Goal: Task Accomplishment & Management: Use online tool/utility

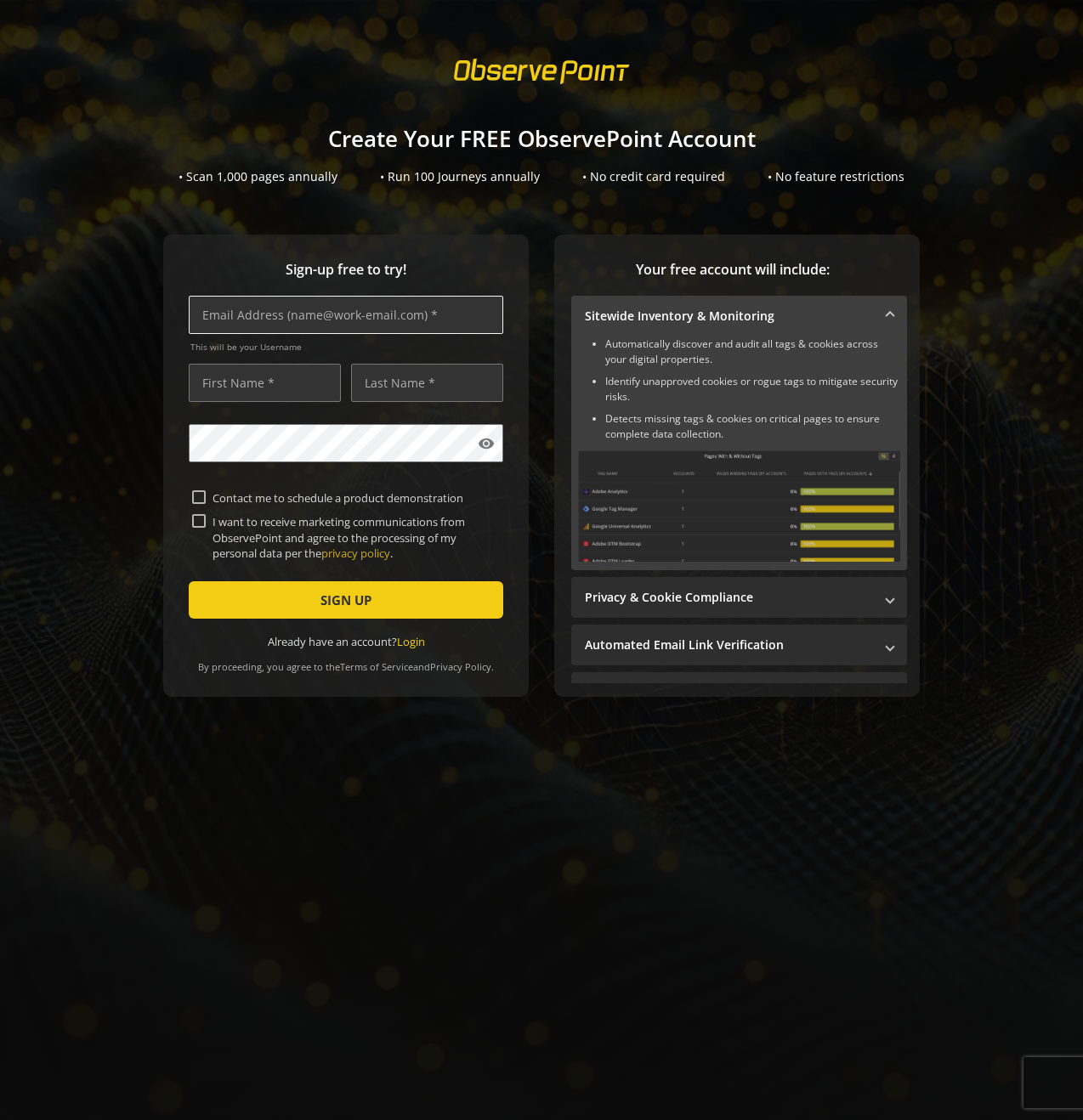
click at [388, 317] on input "text" at bounding box center [346, 315] width 315 height 38
click at [954, 350] on div "Sign-up free to try! This will be your Username visibility Contact me to schedu…" at bounding box center [541, 500] width 1042 height 530
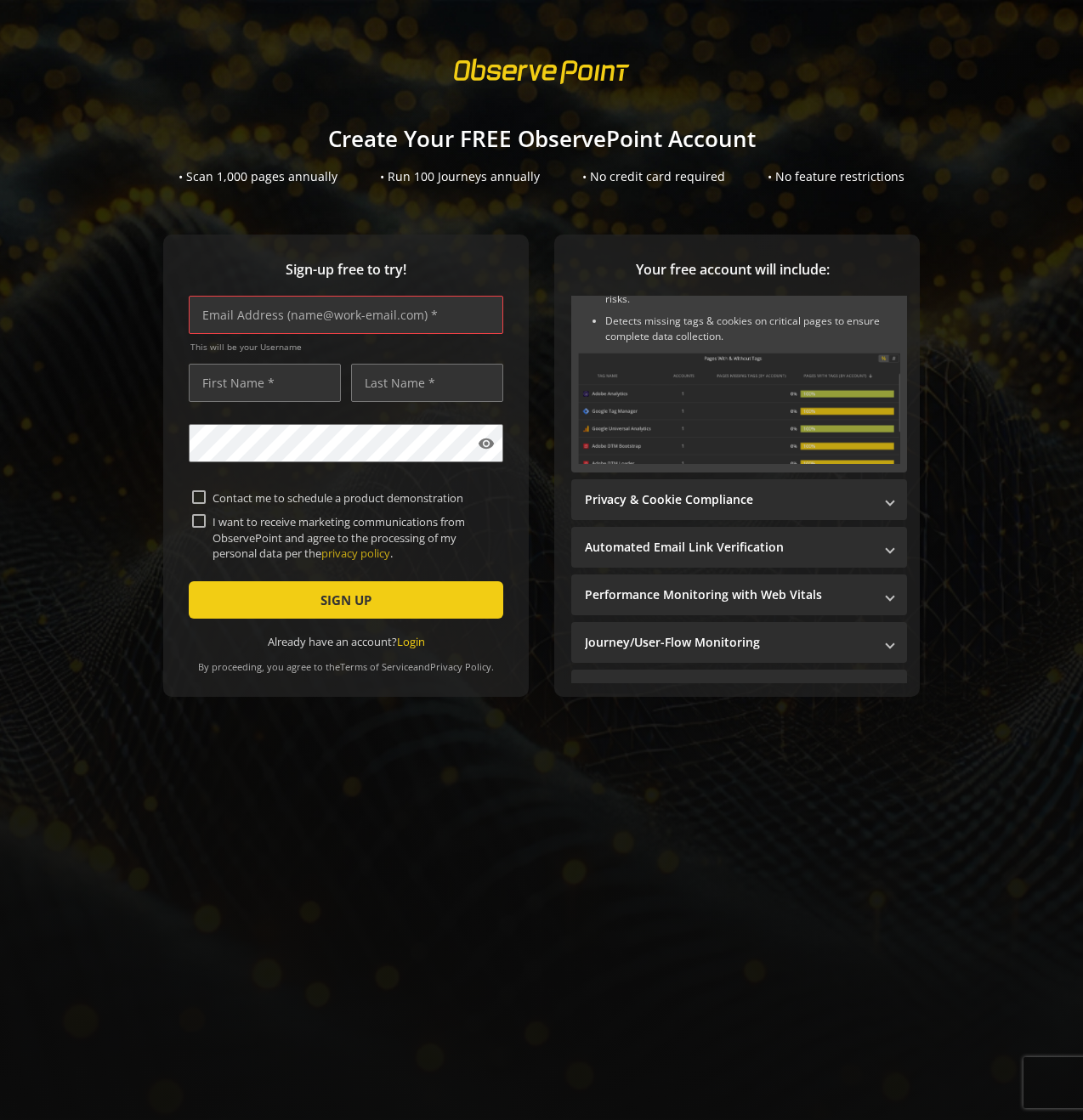
scroll to position [114, 0]
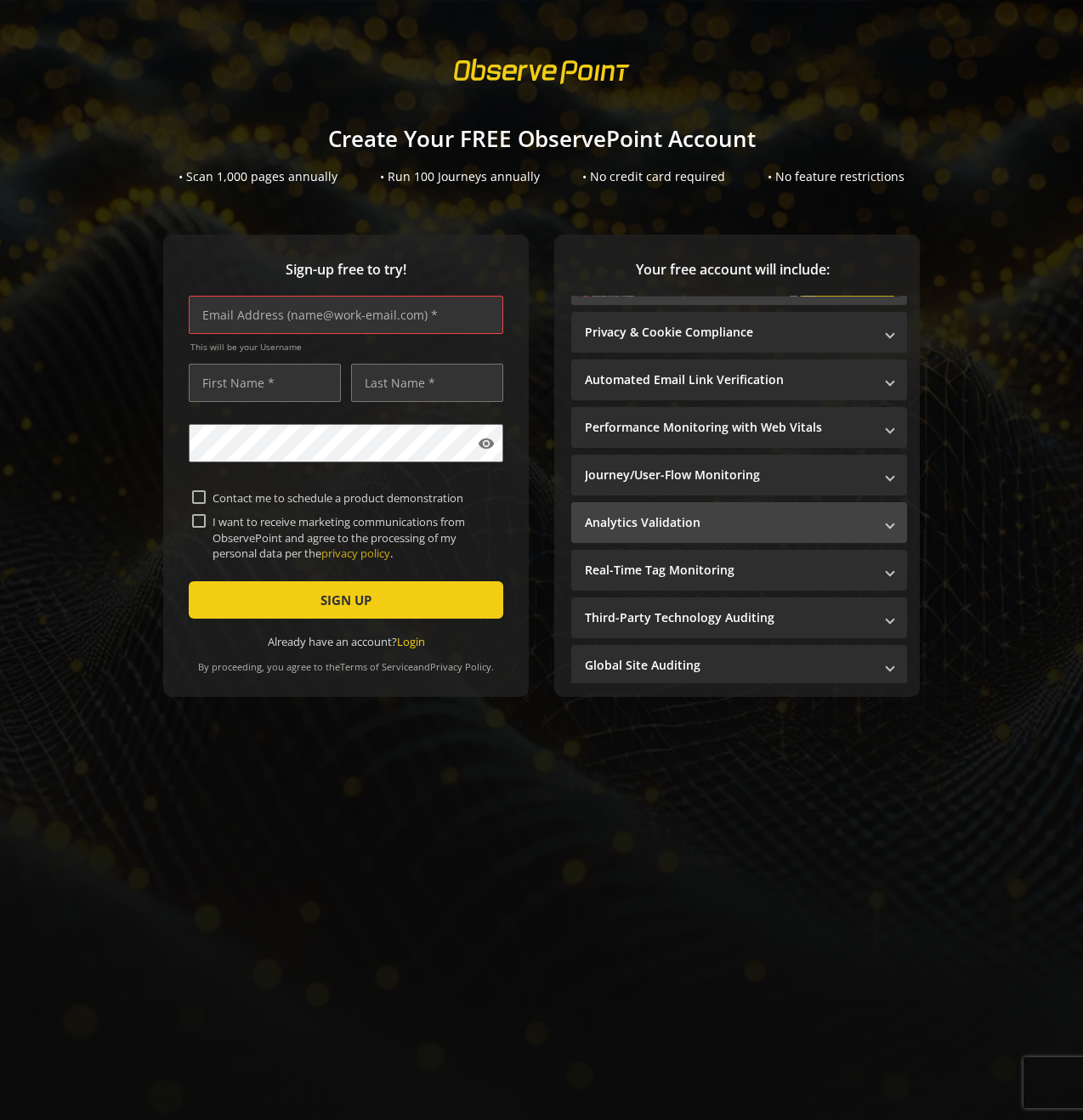
click at [756, 515] on mat-panel-title "Analytics Validation" at bounding box center [728, 522] width 288 height 17
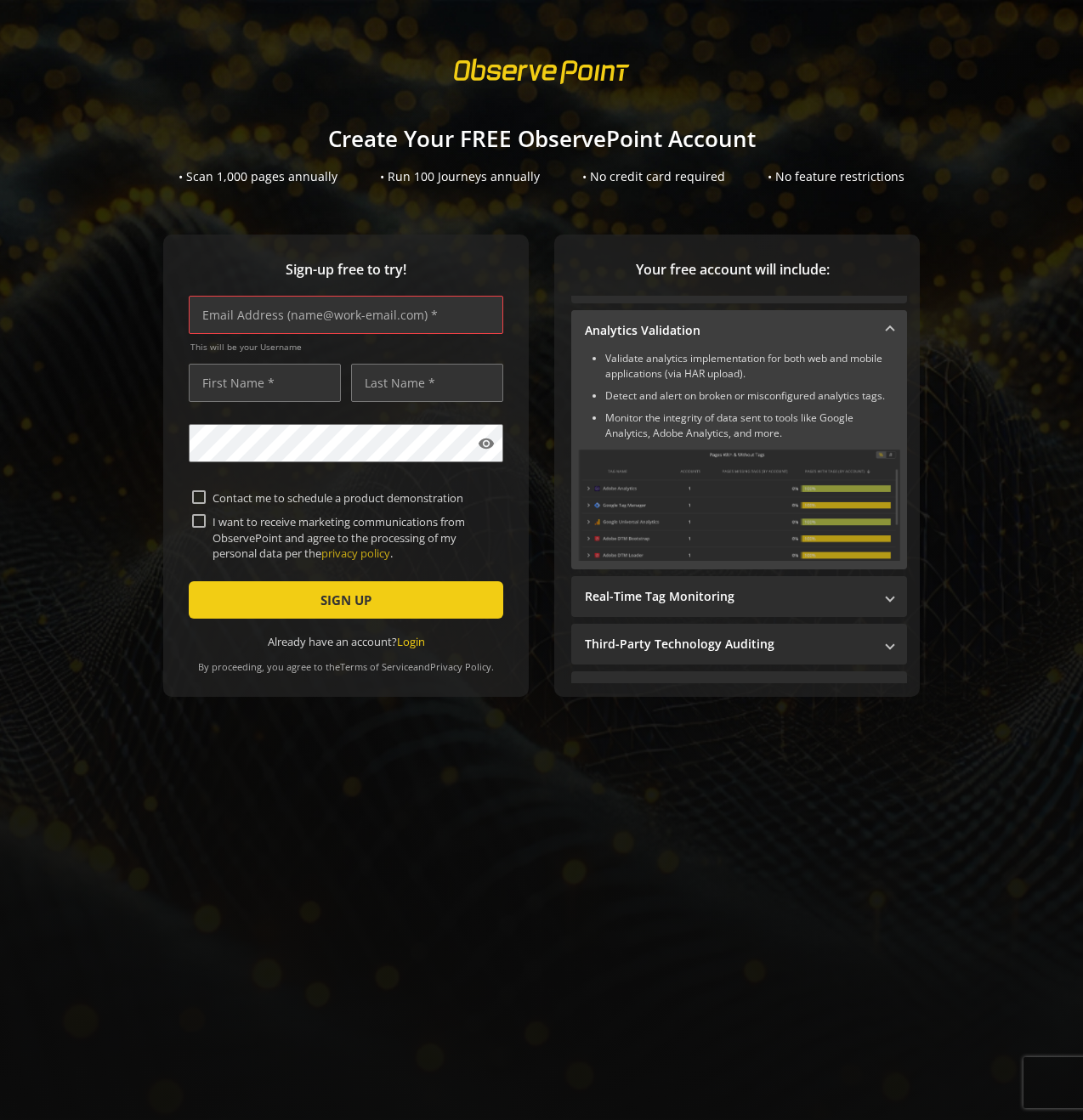
scroll to position [219, 0]
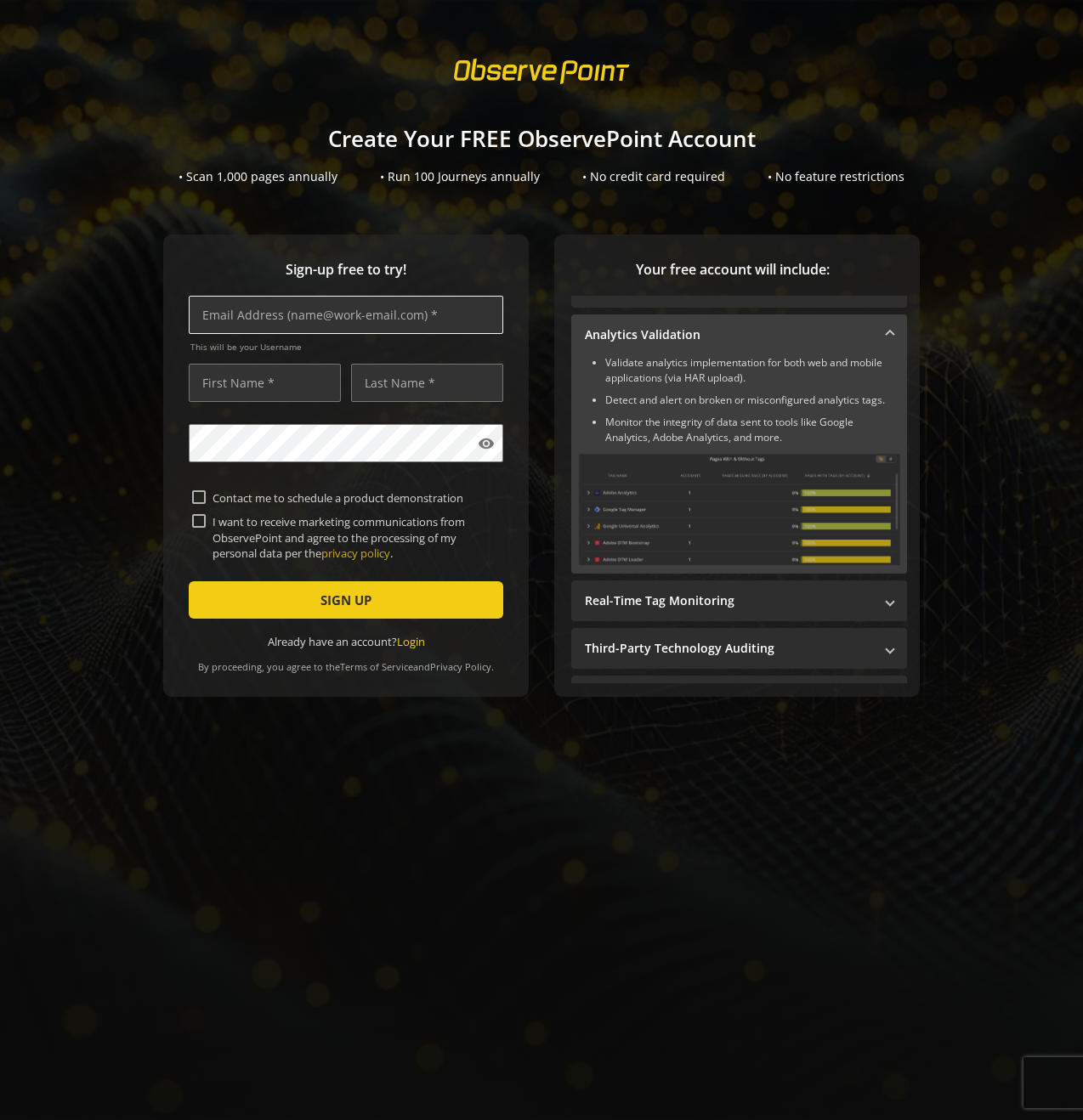
click at [262, 329] on input "text" at bounding box center [346, 315] width 315 height 38
type input "[PERSON_NAME][EMAIL_ADDRESS][DOMAIN_NAME]"
type input "[PERSON_NAME]"
type input "Farleigh"
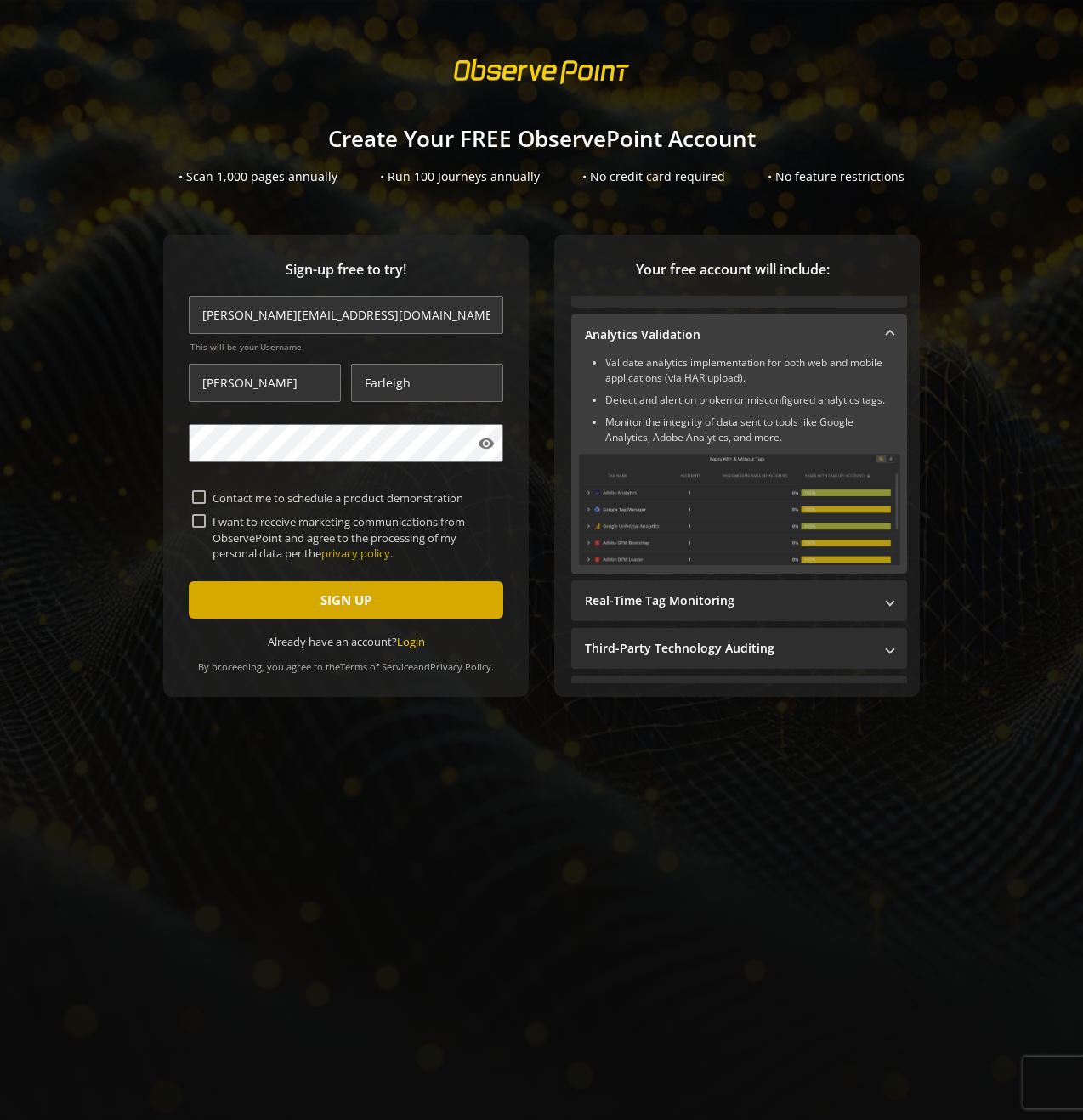
click at [262, 588] on span "submit" at bounding box center [346, 600] width 315 height 41
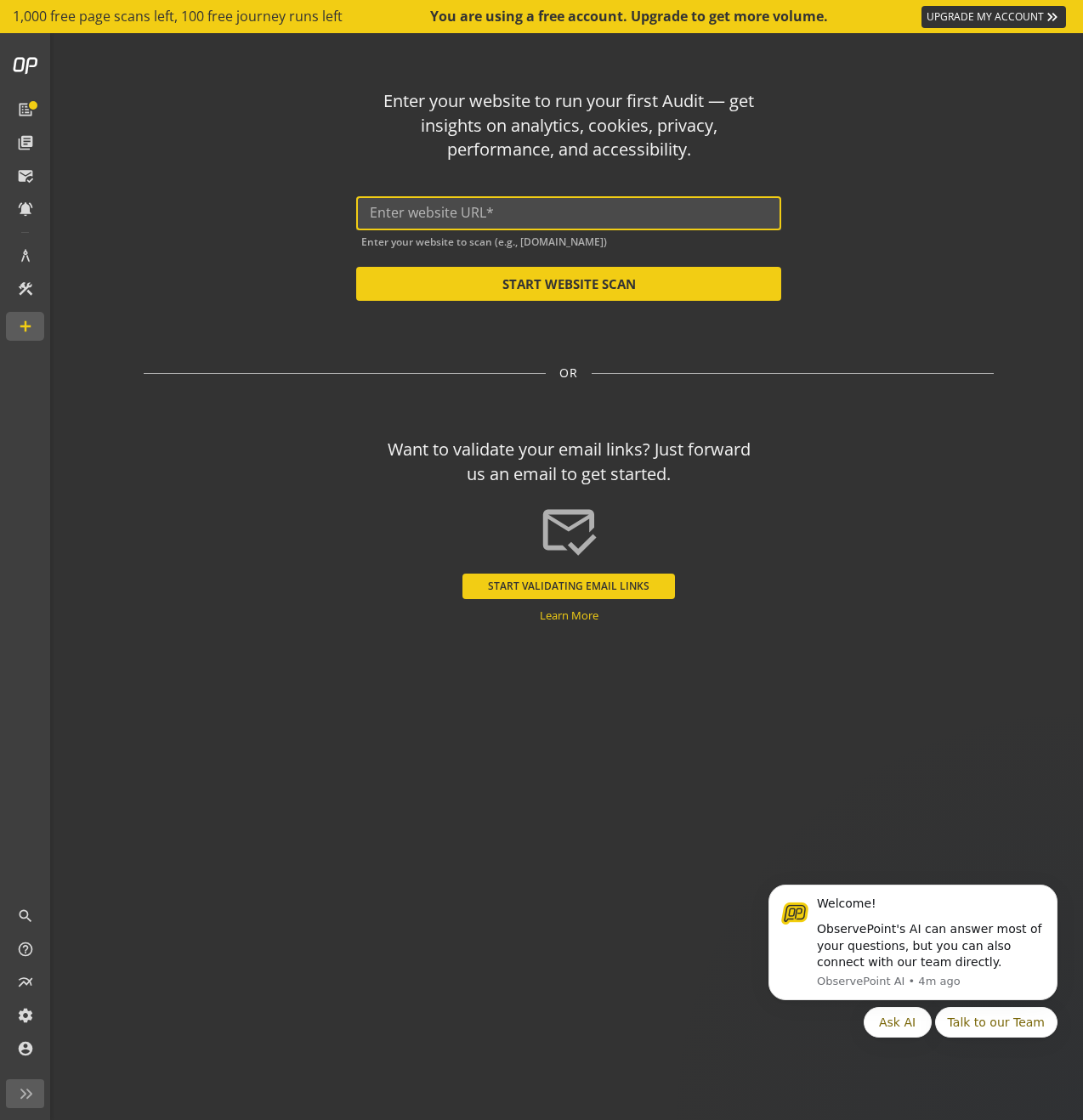
click at [492, 212] on input "text" at bounding box center [569, 213] width 398 height 16
click at [572, 312] on div "Enter your website to run your first Audit — get insights on analytics, cookies…" at bounding box center [569, 537] width 994 height 1010
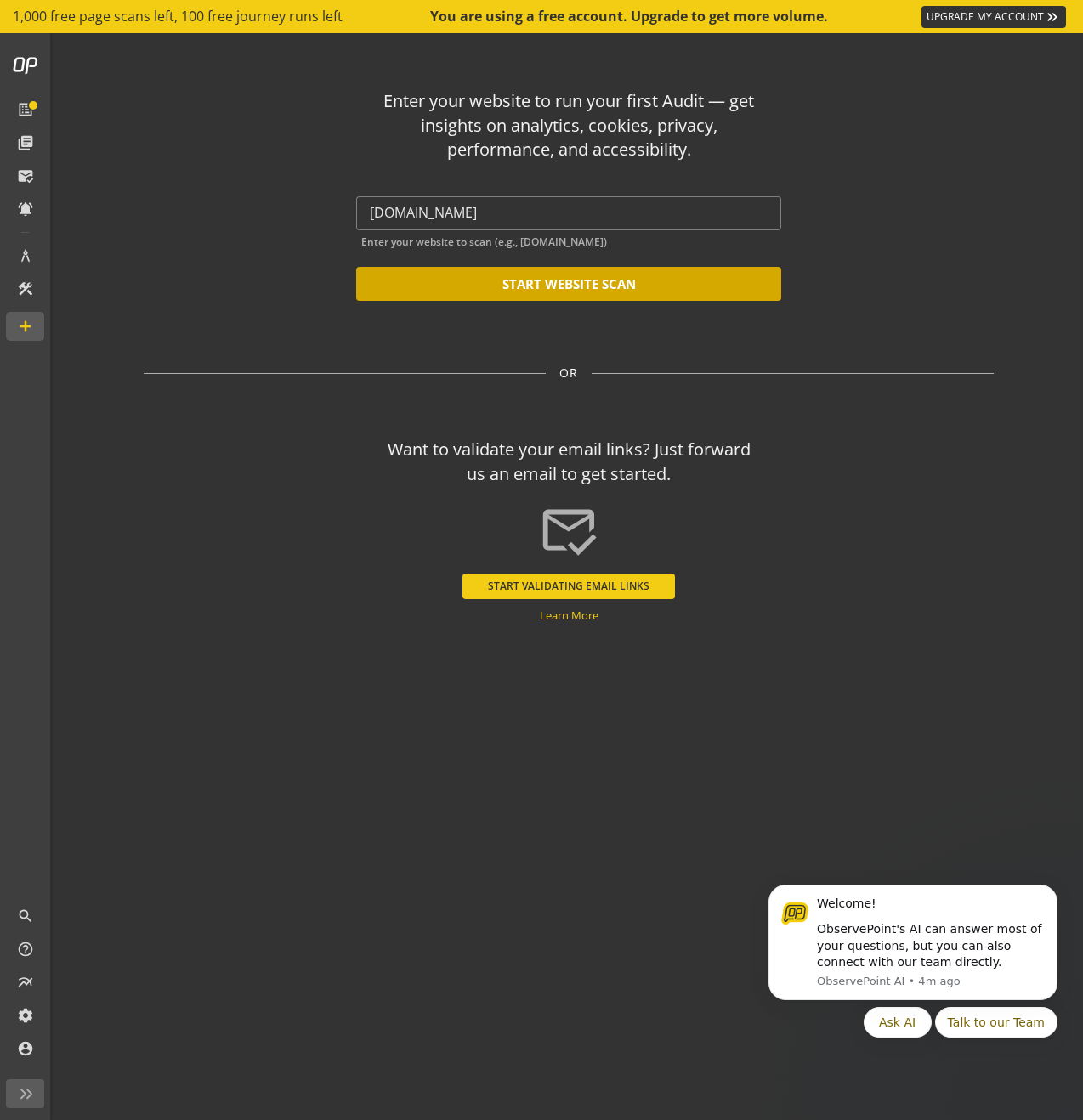
click at [581, 291] on button "START WEBSITE SCAN" at bounding box center [569, 284] width 425 height 34
type input "[URL][DOMAIN_NAME]"
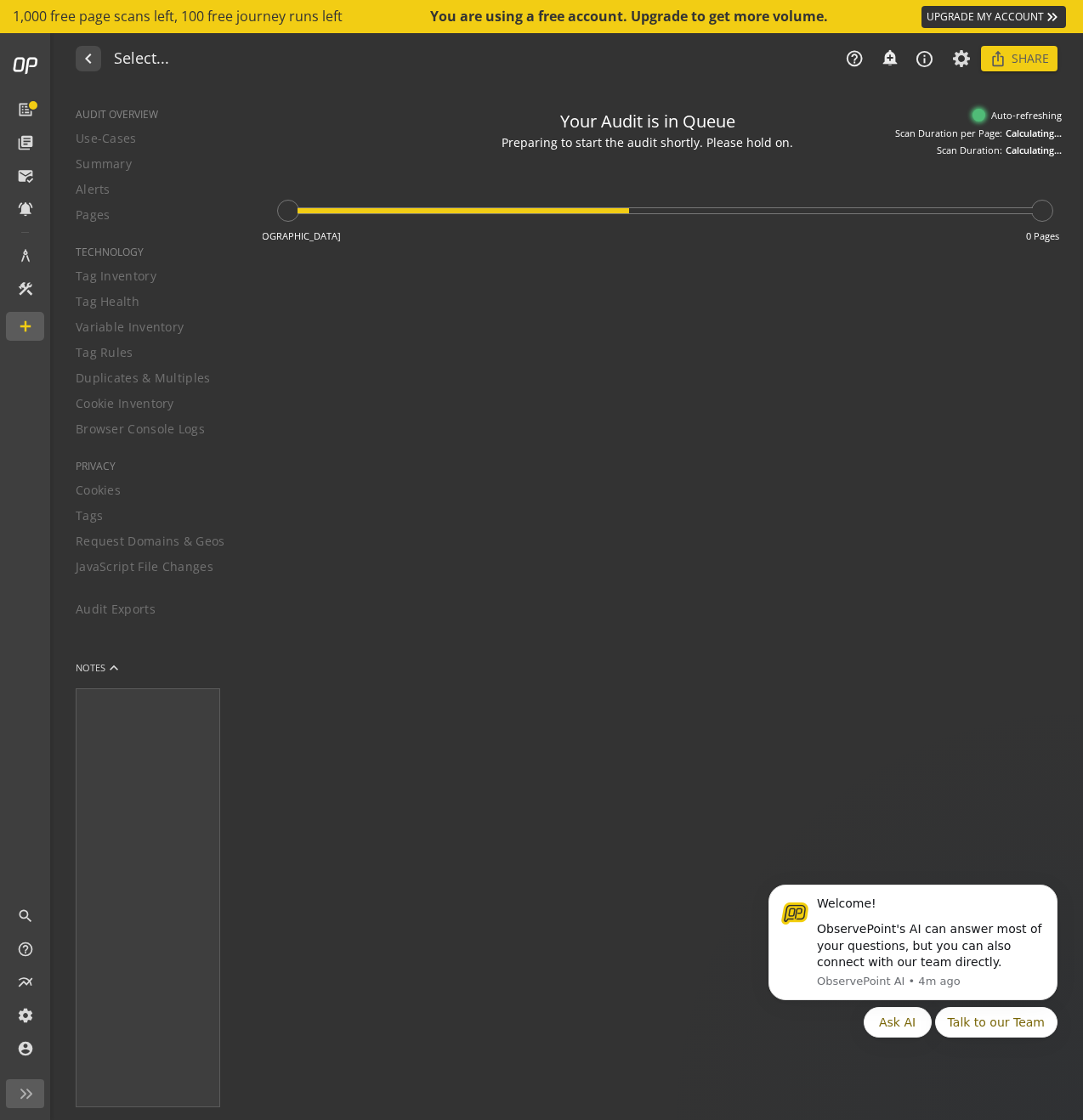
type textarea "Notes can include: -a description of what this audit is validating -changes in …"
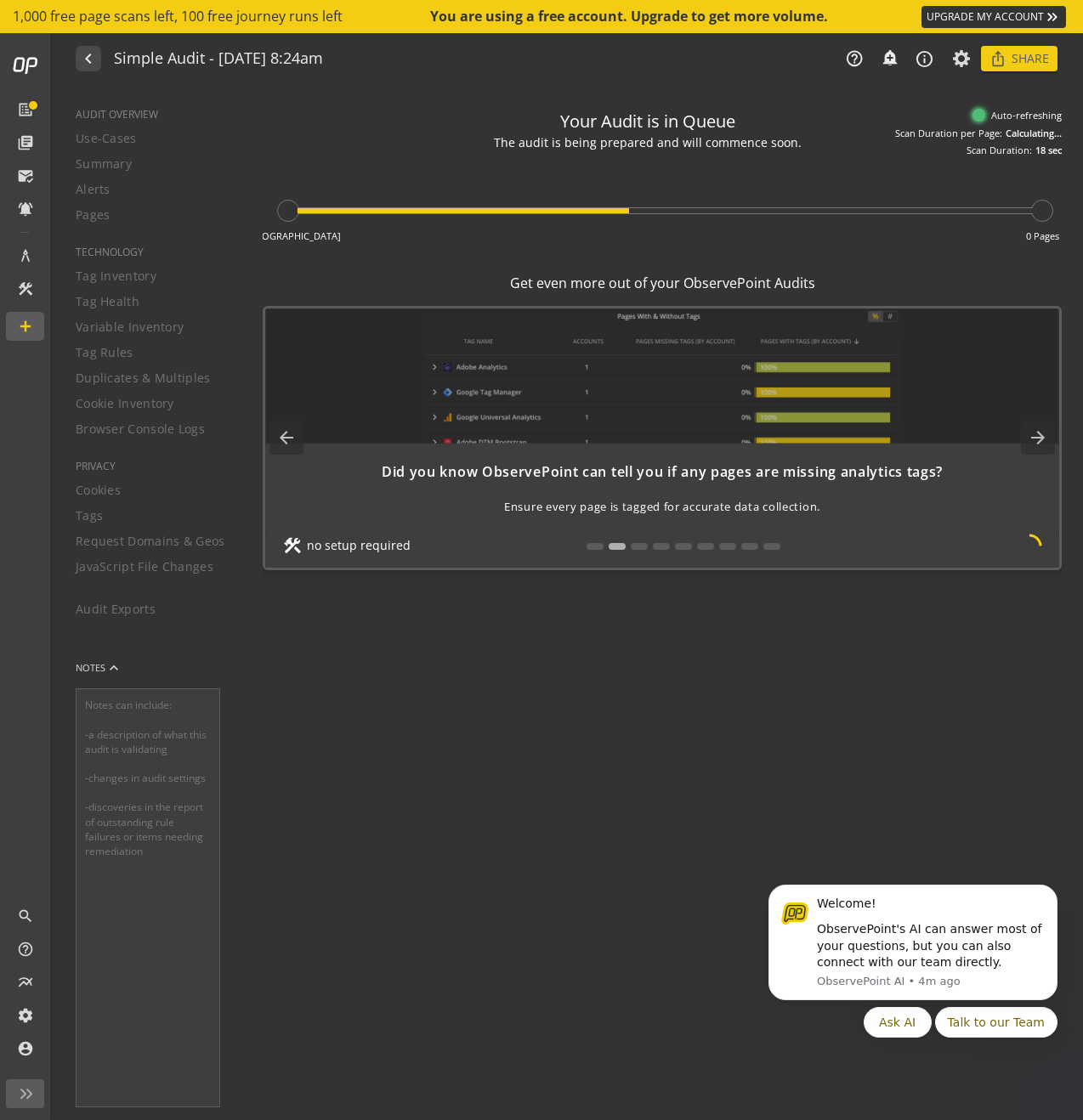
click at [772, 650] on div "Your Audit is in Queue The audit is being prepared and will commence soon. Your…" at bounding box center [662, 604] width 799 height 1007
click at [1035, 20] on link "UPGRADE MY ACCOUNT keyboard_double_arrow_right" at bounding box center [993, 17] width 145 height 22
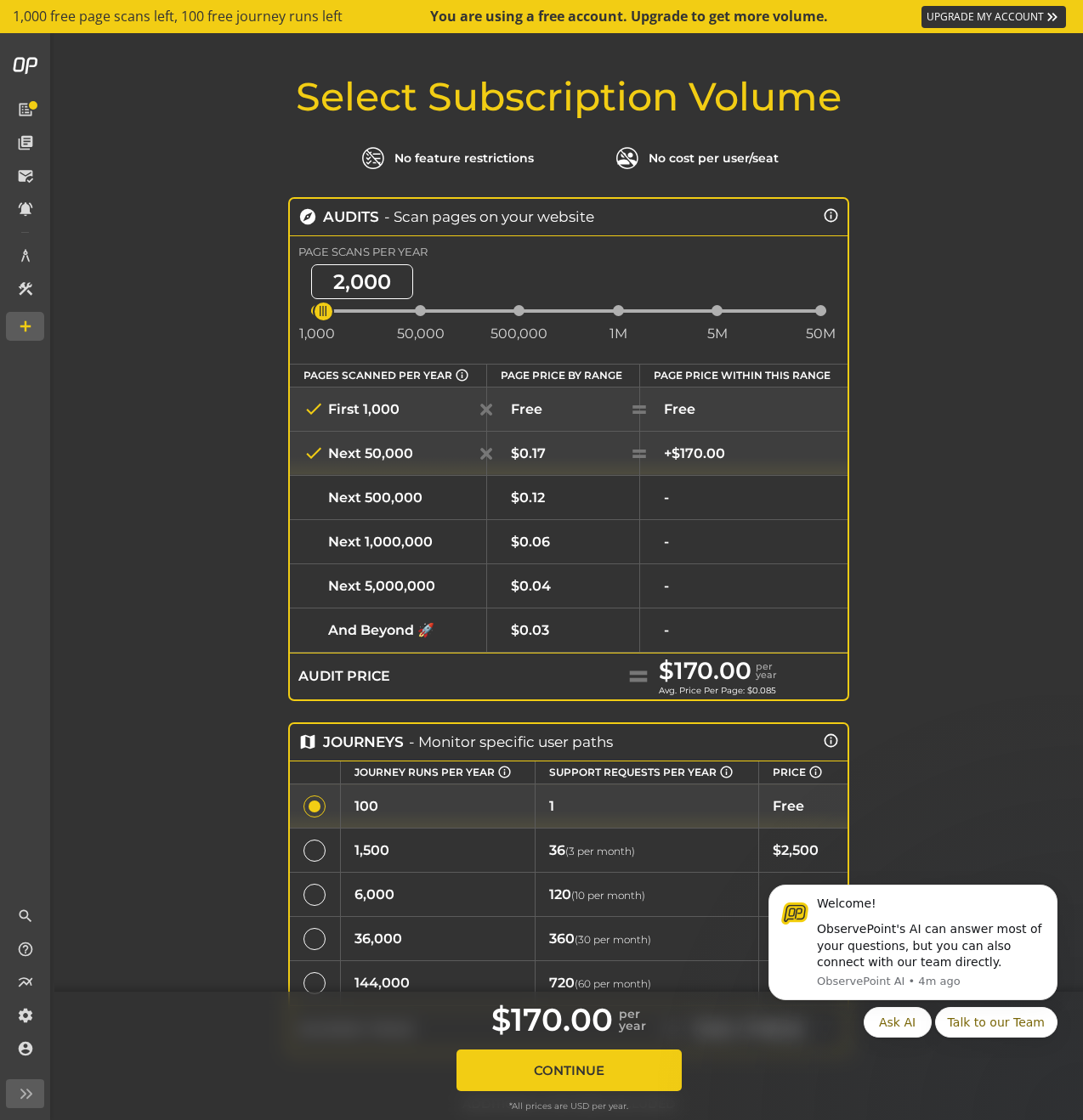
click at [1006, 357] on div "Select Subscription Volume No feature restrictions No cost per user/seat explor…" at bounding box center [569, 699] width 1029 height 1247
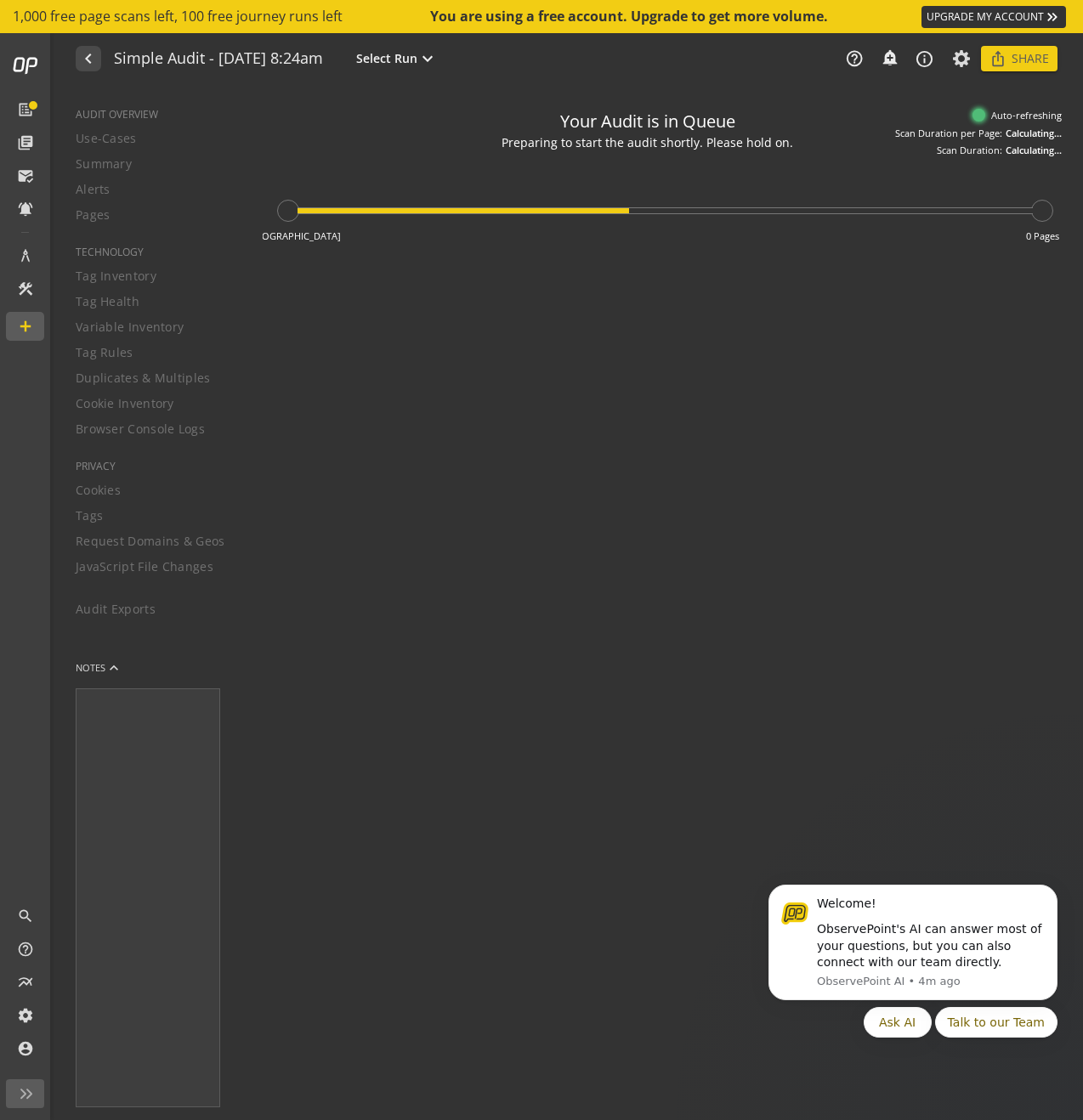
type textarea "Notes can include: -a description of what this audit is validating -changes in …"
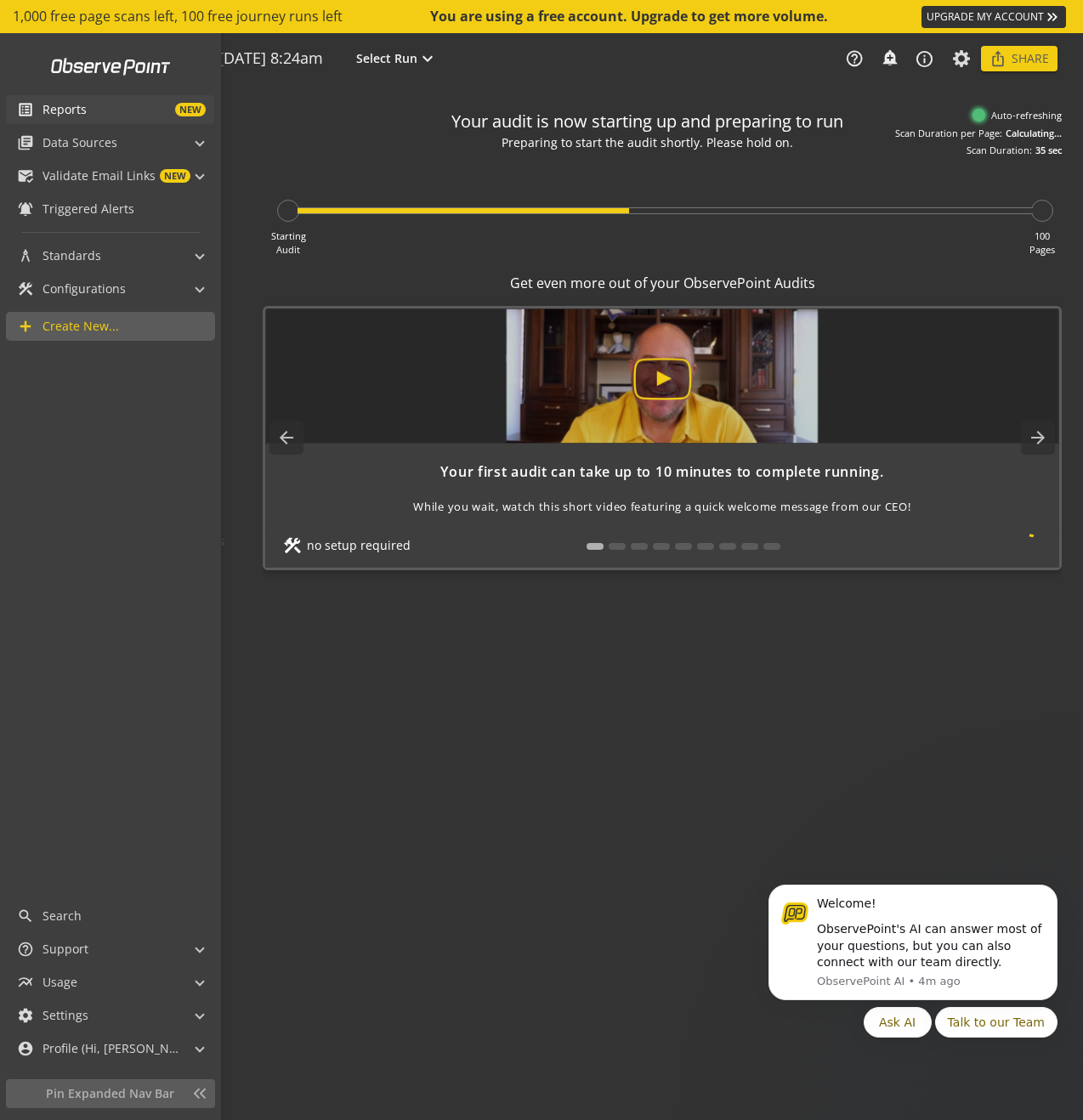
click at [20, 112] on mat-icon "list_alt" at bounding box center [25, 109] width 17 height 17
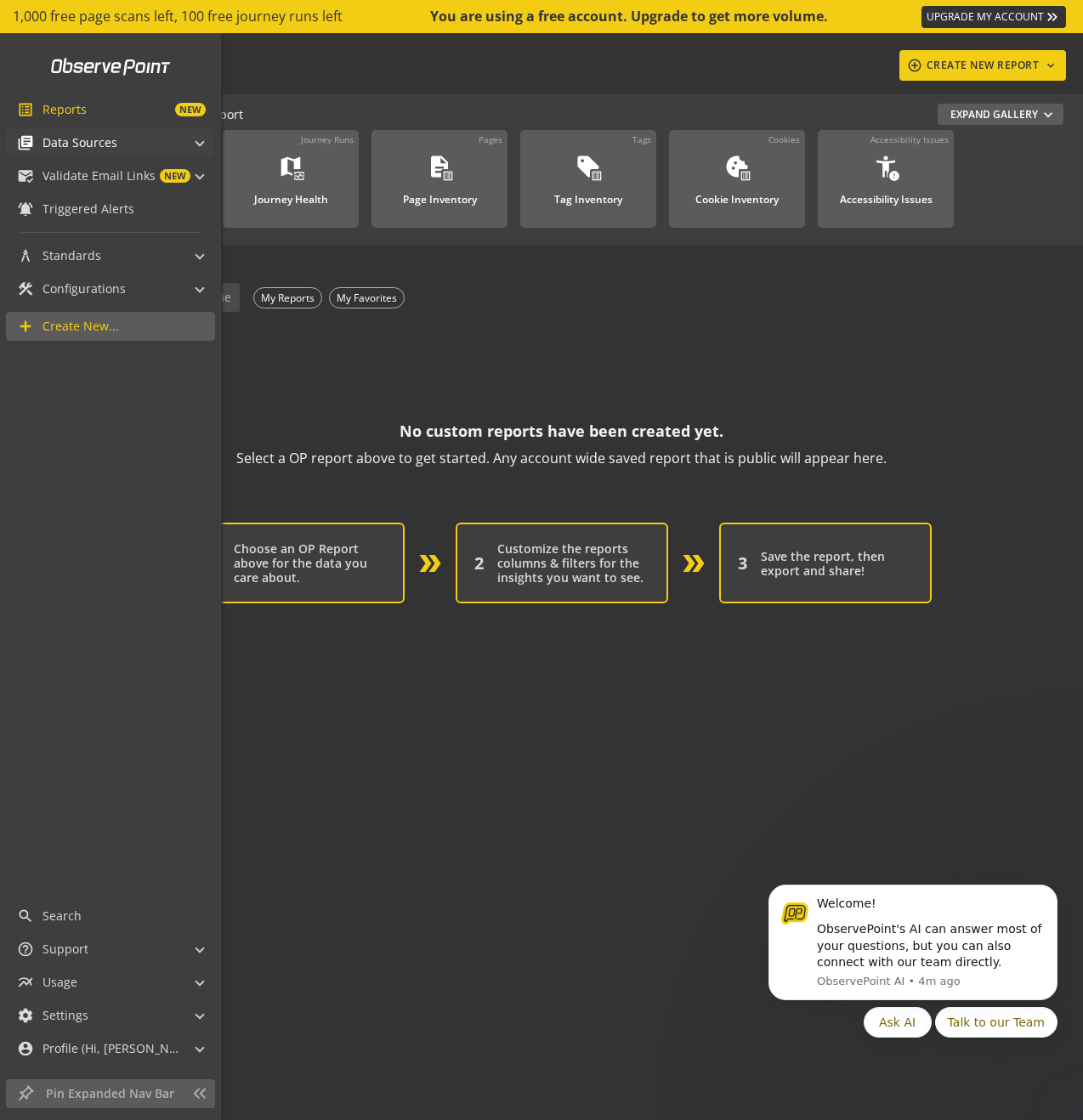
click at [134, 148] on mat-panel-title "library_books Data Sources" at bounding box center [99, 143] width 166 height 29
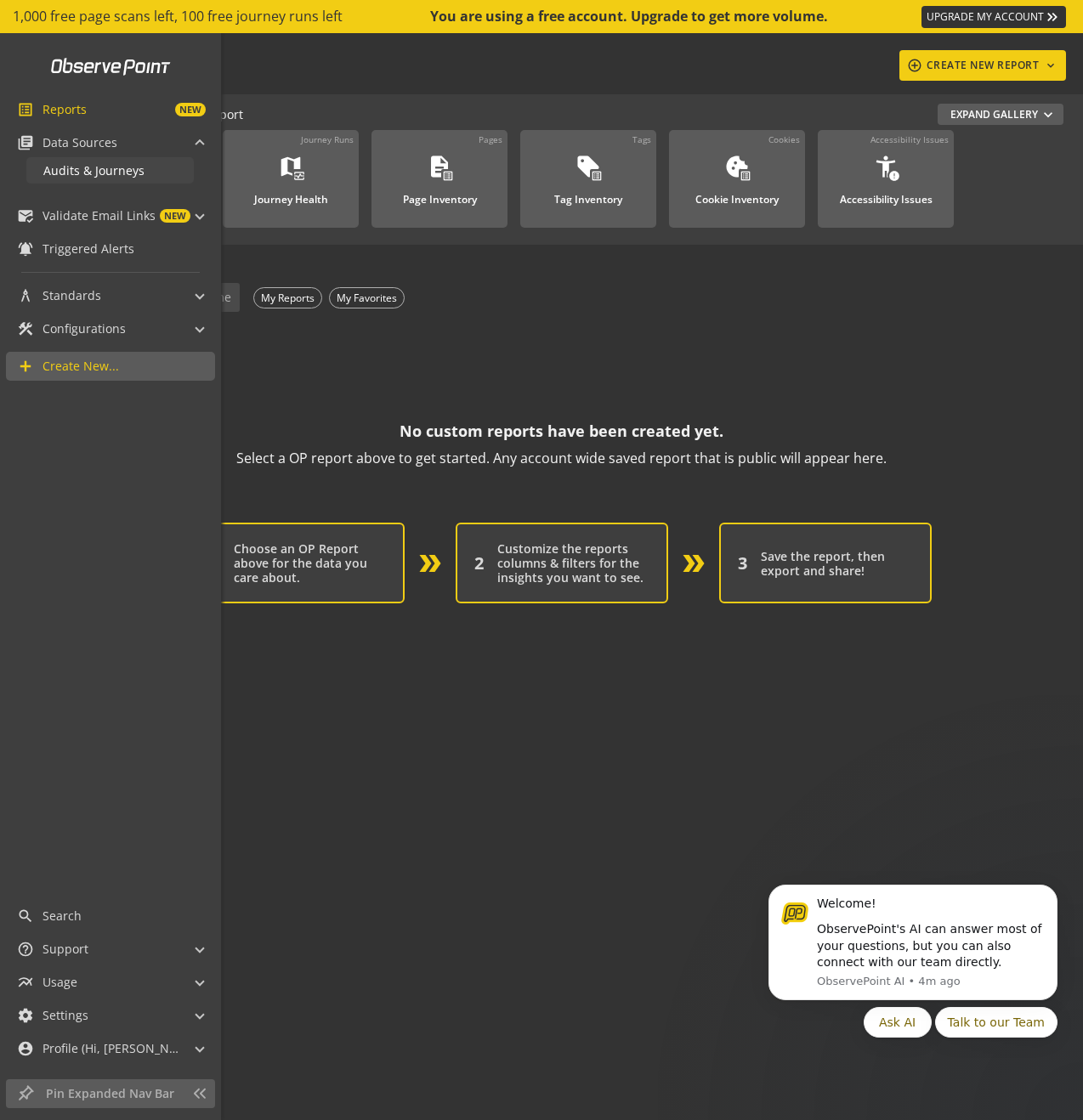
click at [147, 168] on link "Audits & Journeys" at bounding box center [110, 170] width 168 height 27
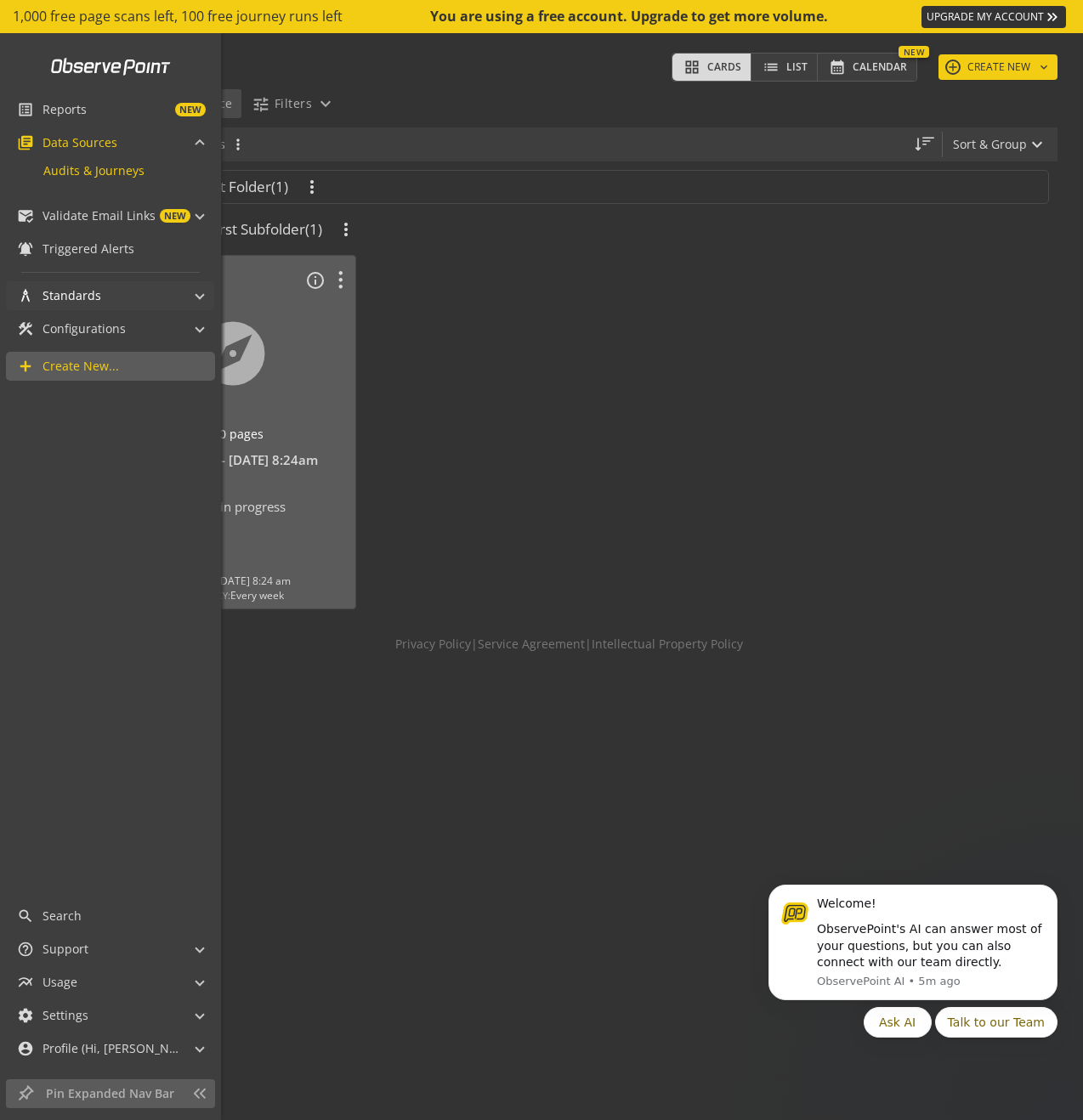
click at [82, 302] on span "Standards" at bounding box center [72, 295] width 59 height 17
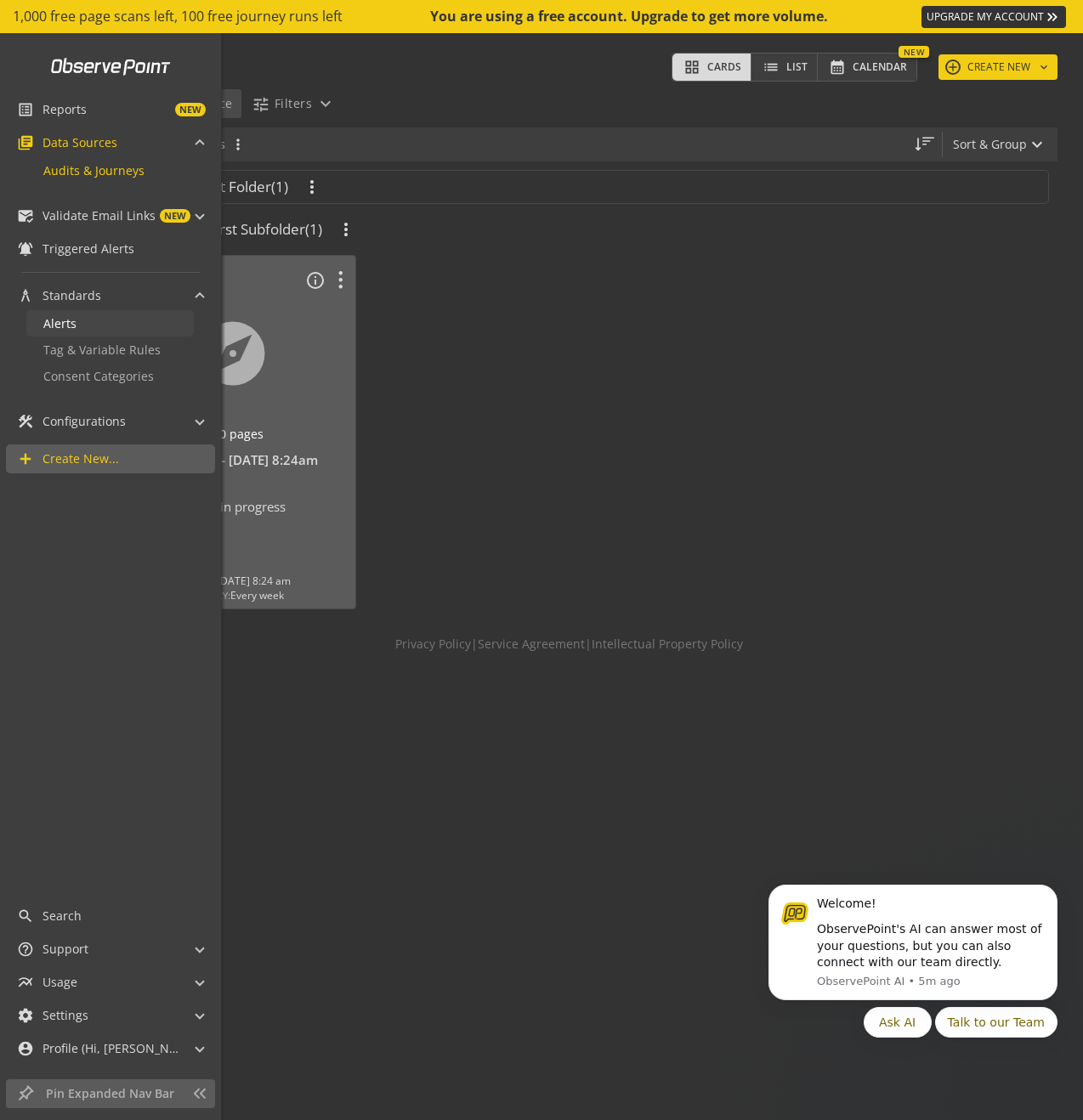
click at [112, 319] on link "Alerts" at bounding box center [110, 324] width 168 height 27
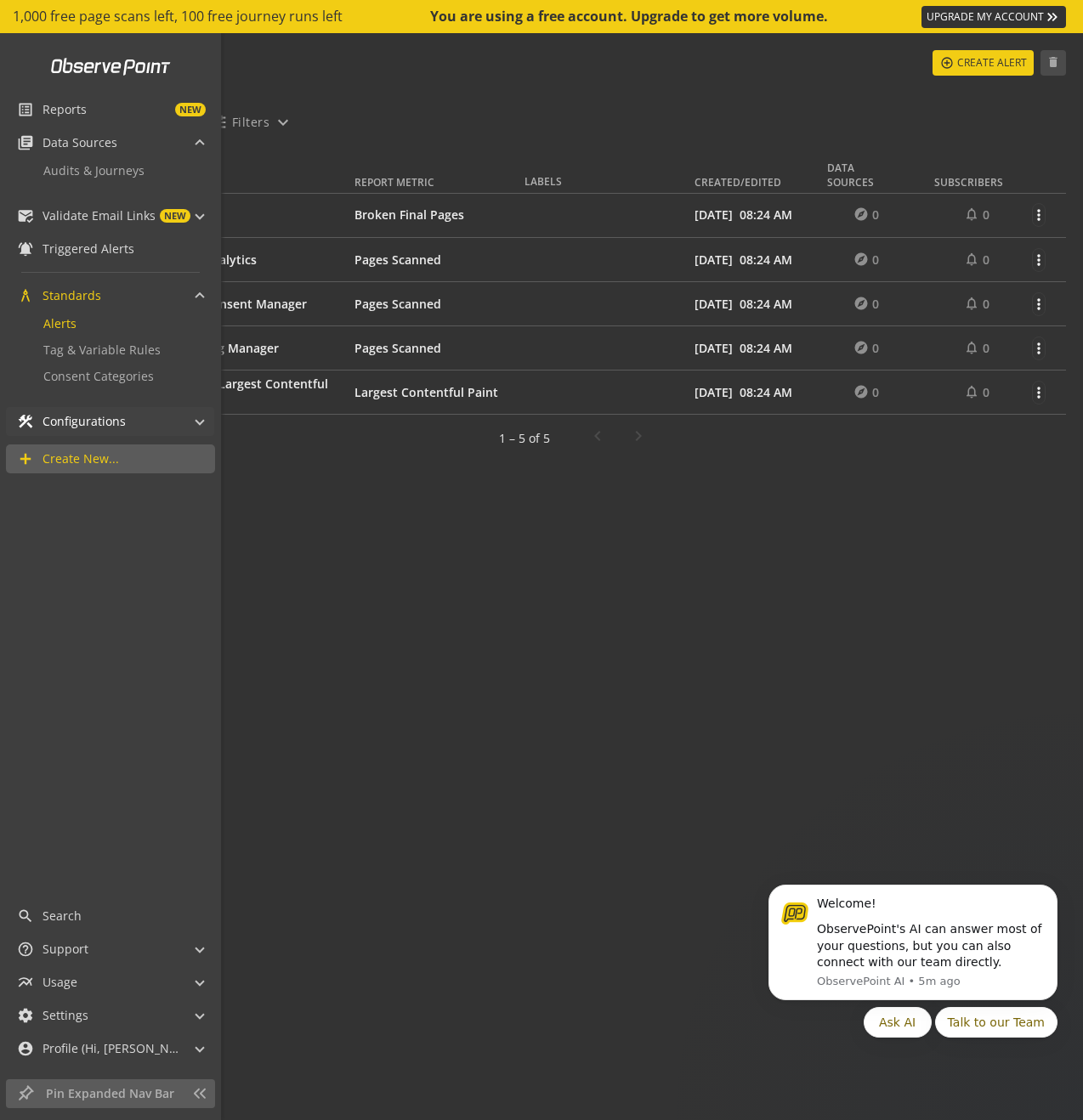
click at [93, 414] on span "Configurations" at bounding box center [84, 421] width 83 height 17
click at [98, 449] on span "Action Sets" at bounding box center [75, 449] width 63 height 16
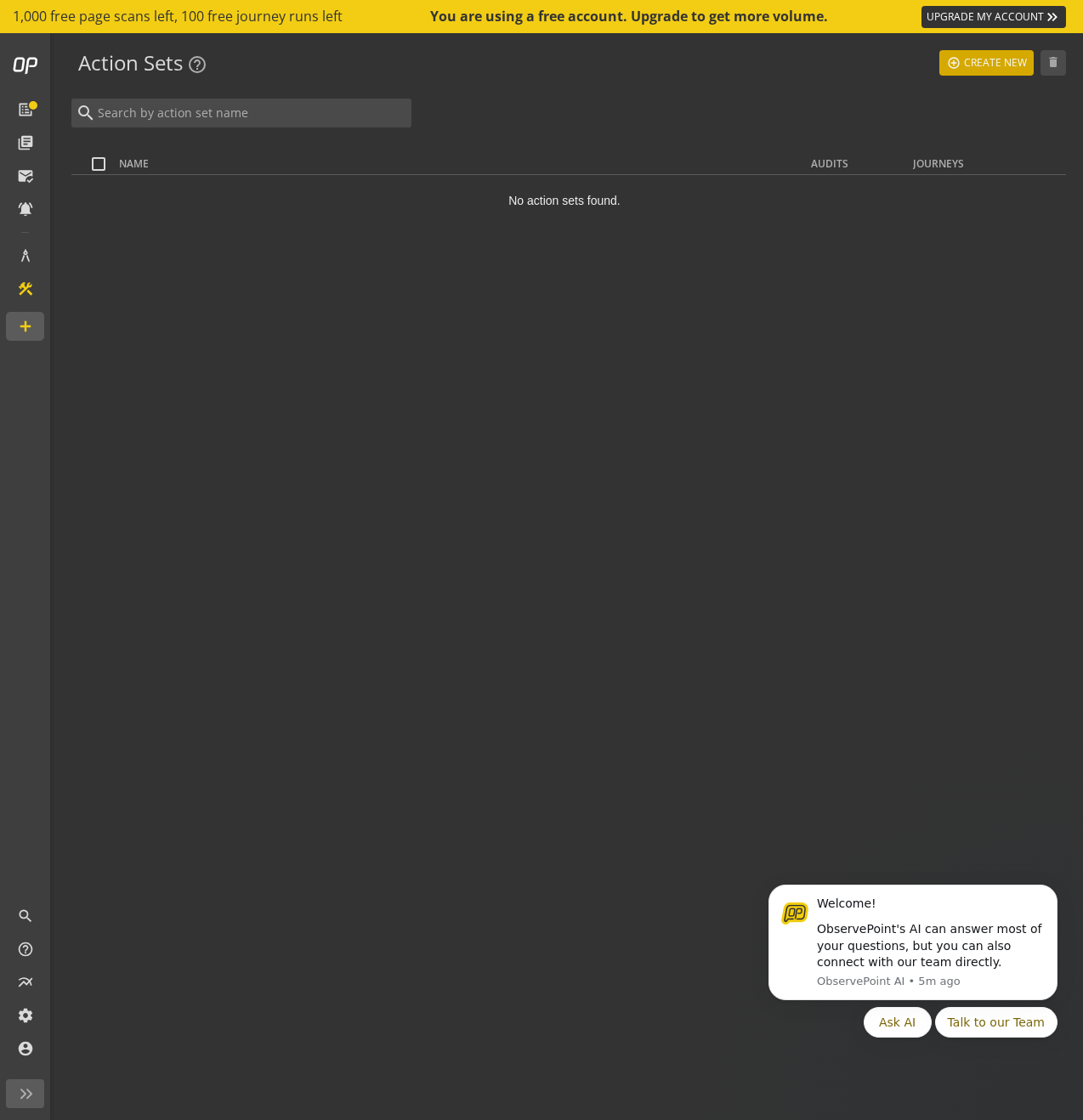
click at [969, 69] on span "Create New" at bounding box center [995, 63] width 63 height 31
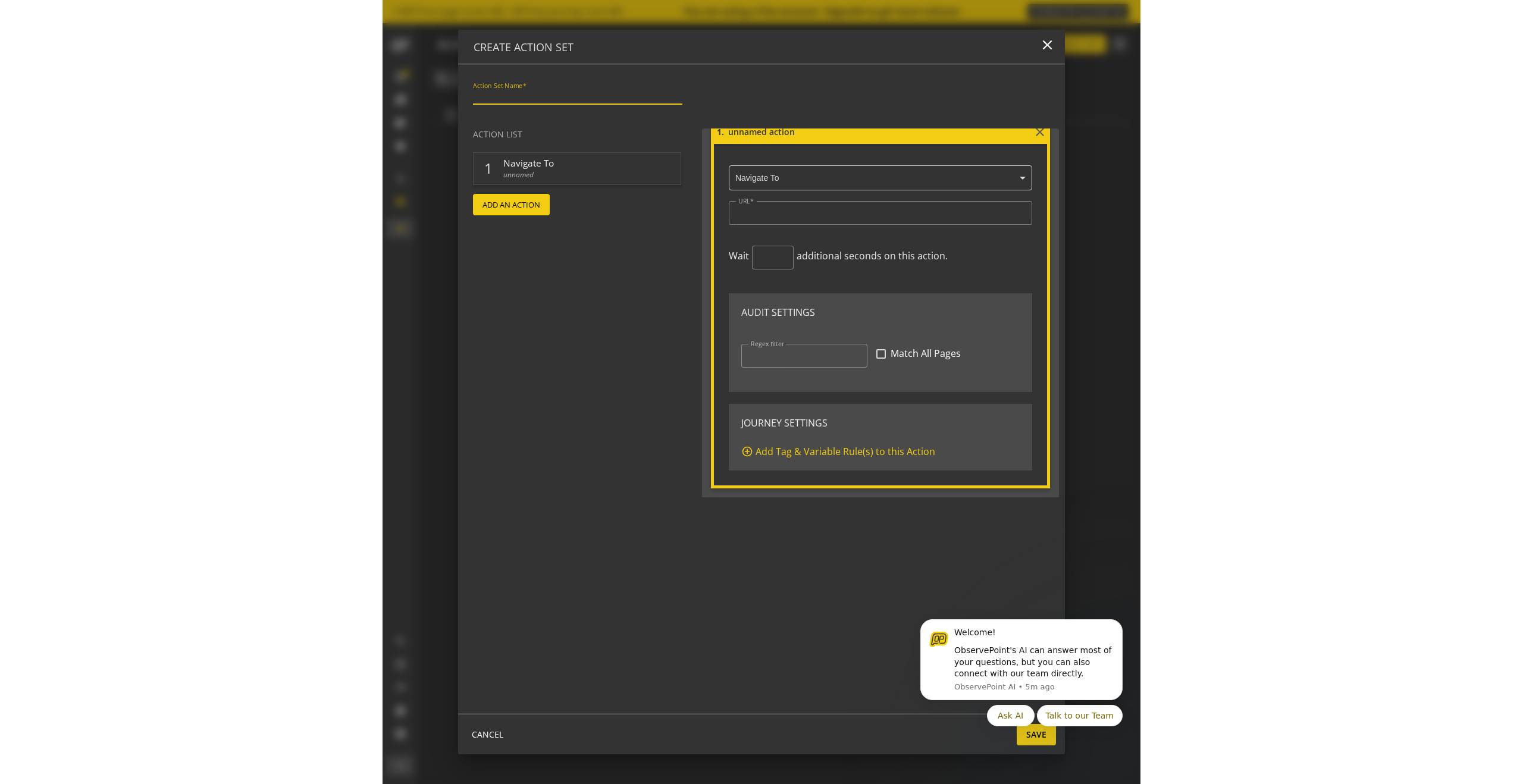
scroll to position [20, 0]
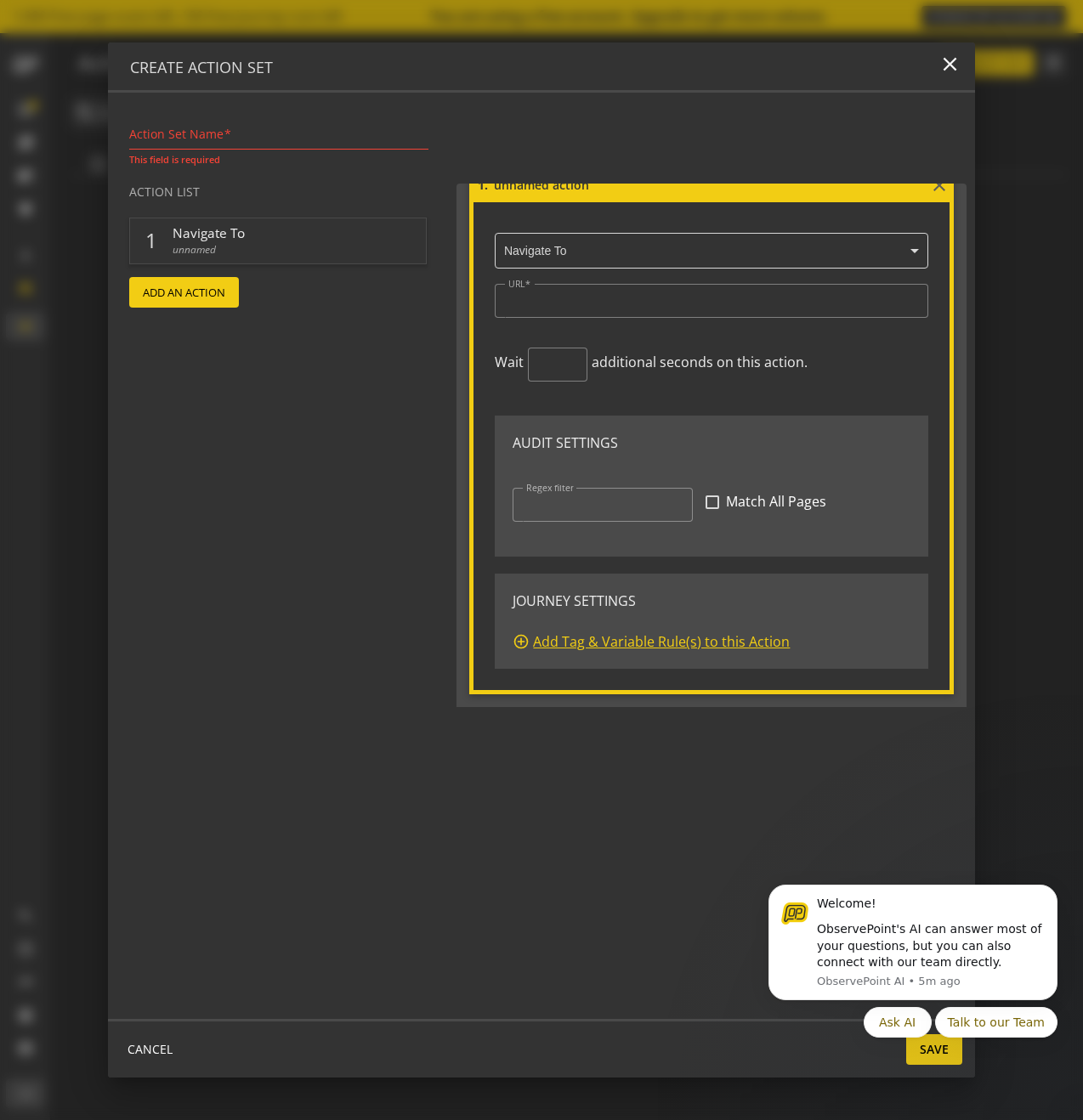
click at [727, 644] on span "Add Tag & Variable Rule(s) to this Action" at bounding box center [661, 642] width 256 height 20
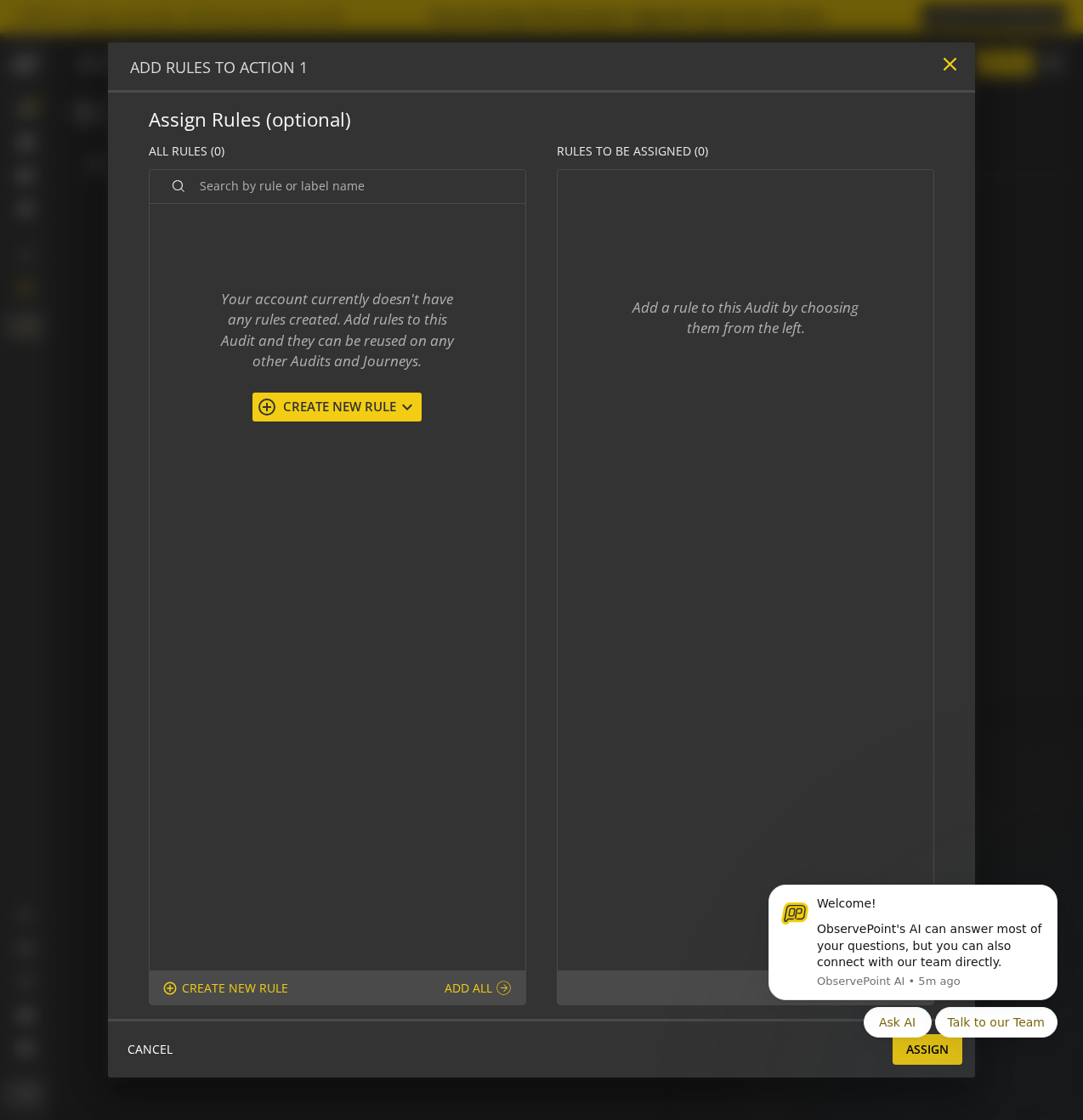
click at [945, 63] on mat-icon "close" at bounding box center [950, 64] width 23 height 23
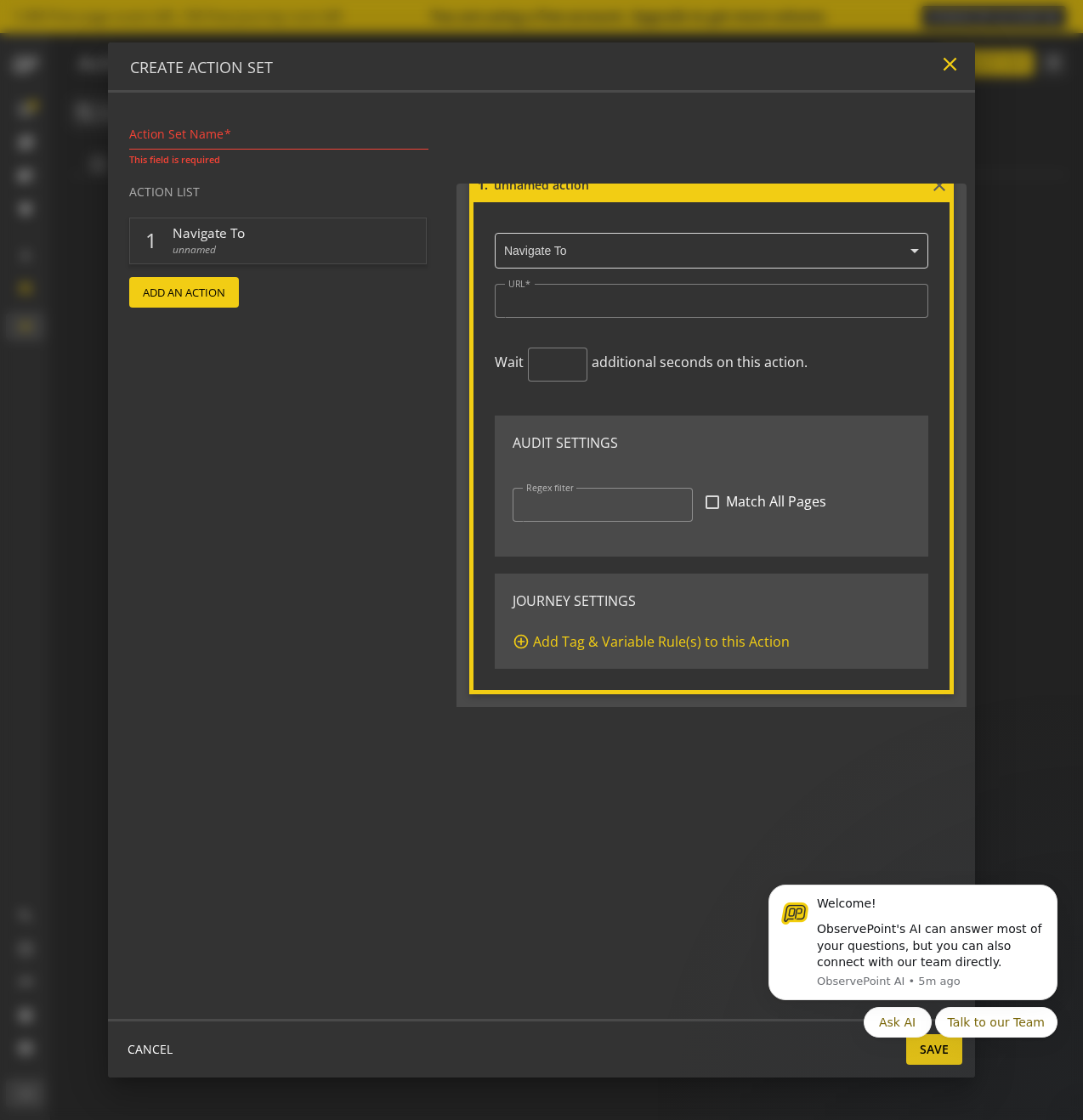
click at [941, 66] on mat-icon "close" at bounding box center [950, 64] width 23 height 23
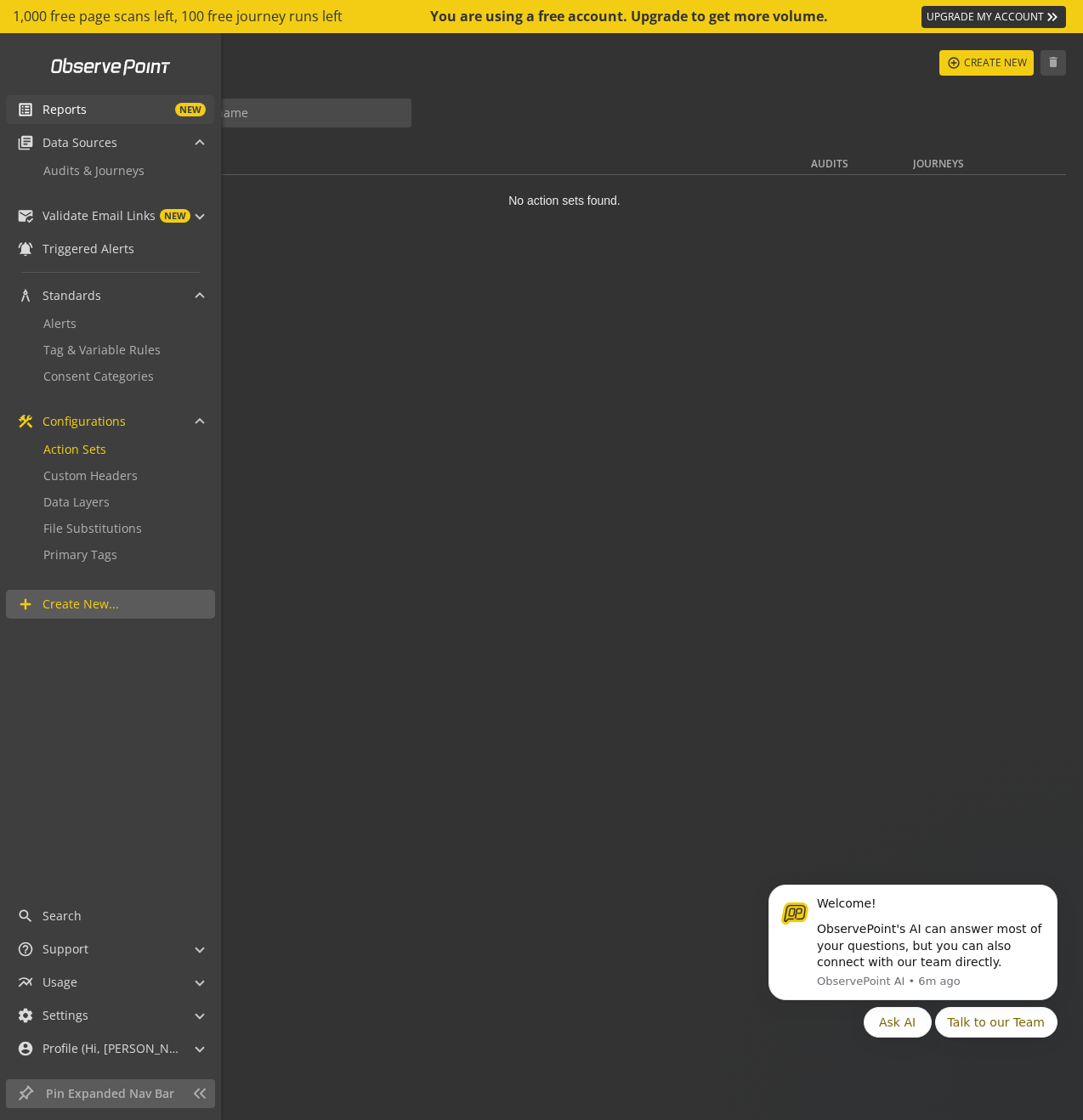
click at [75, 104] on span "Reports" at bounding box center [65, 109] width 44 height 17
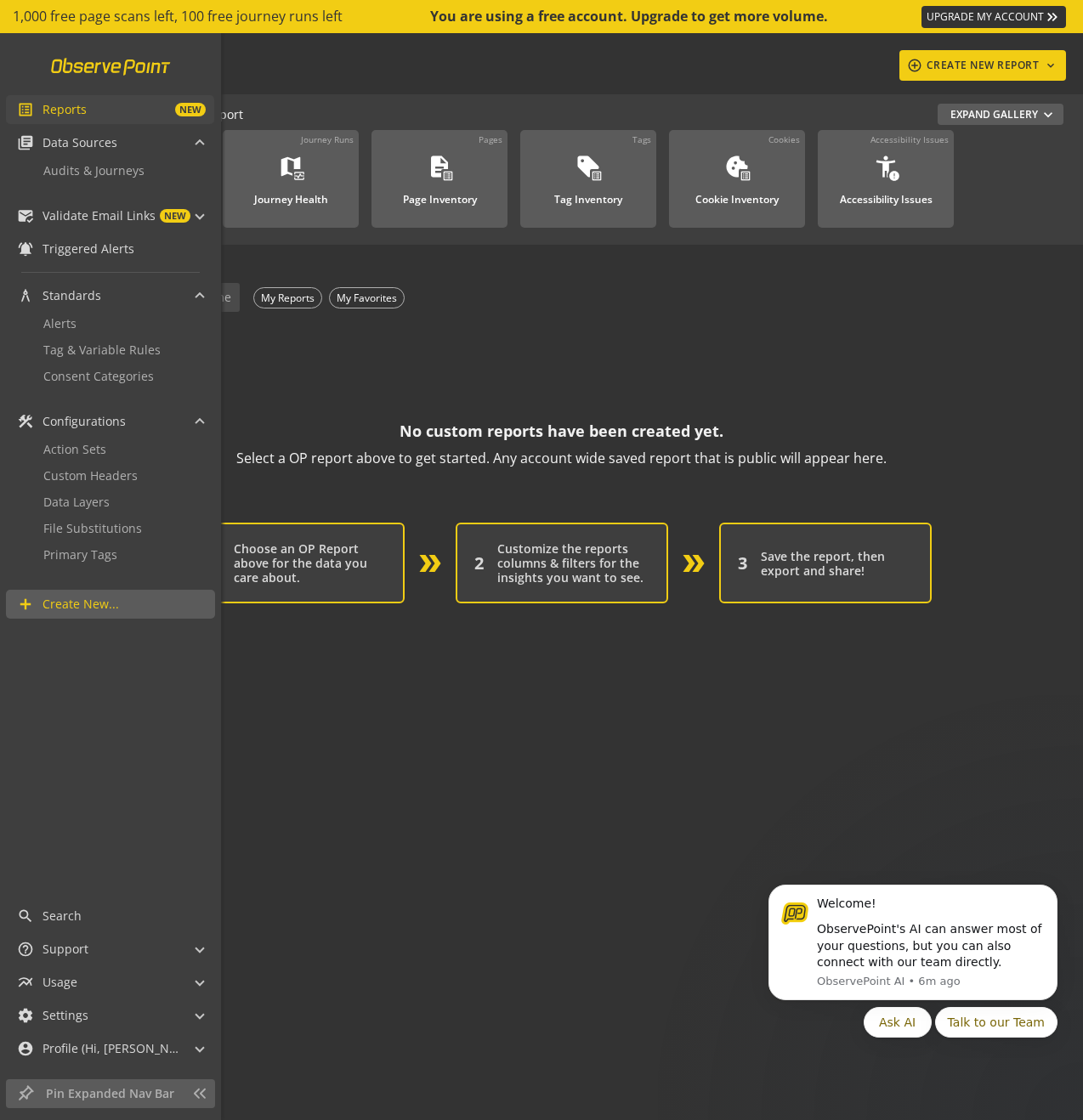
click at [161, 82] on link at bounding box center [111, 67] width 140 height 32
click at [95, 174] on span "Audits & Journeys" at bounding box center [94, 170] width 101 height 16
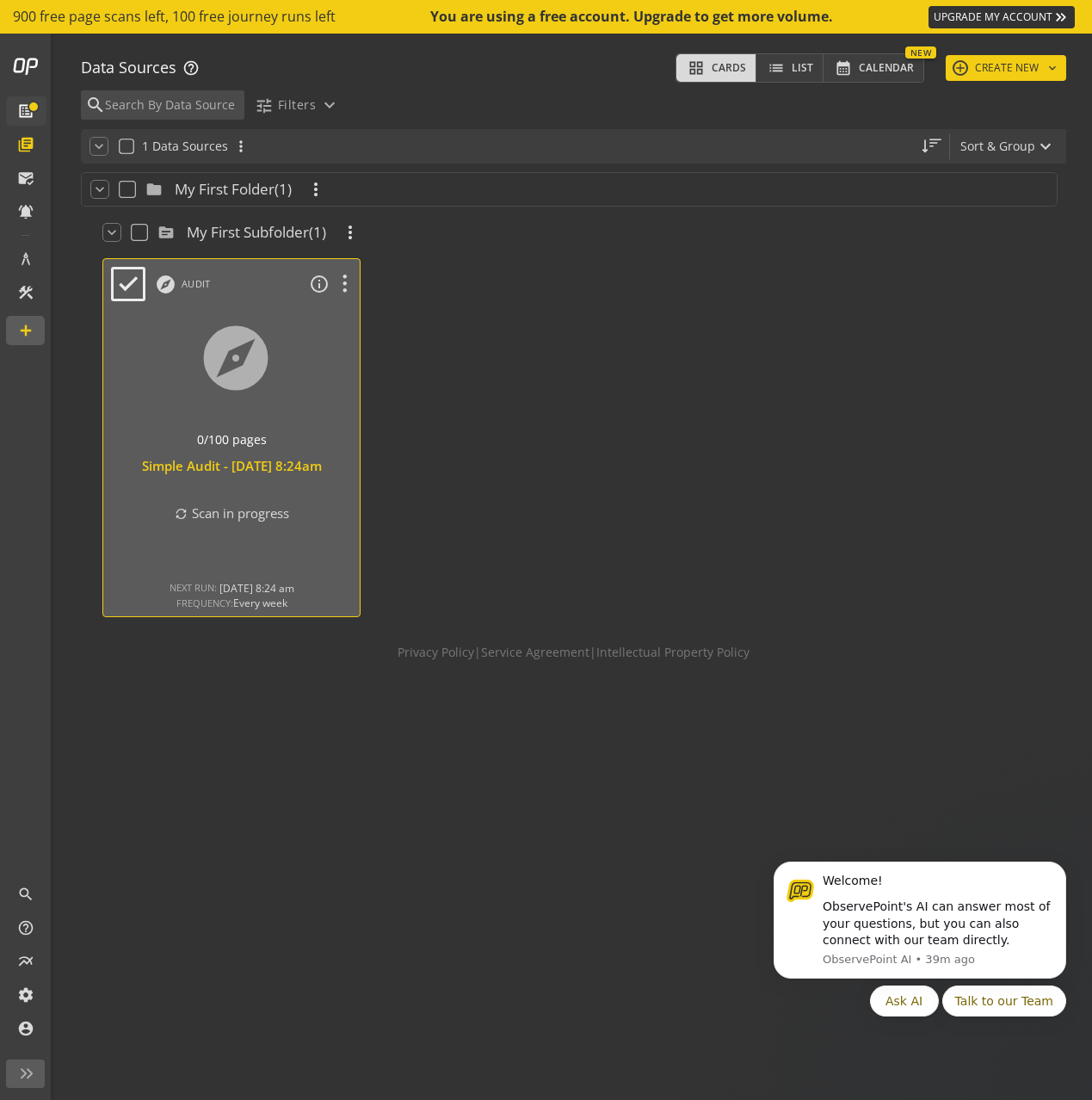
click at [161, 365] on div at bounding box center [232, 379] width 269 height 145
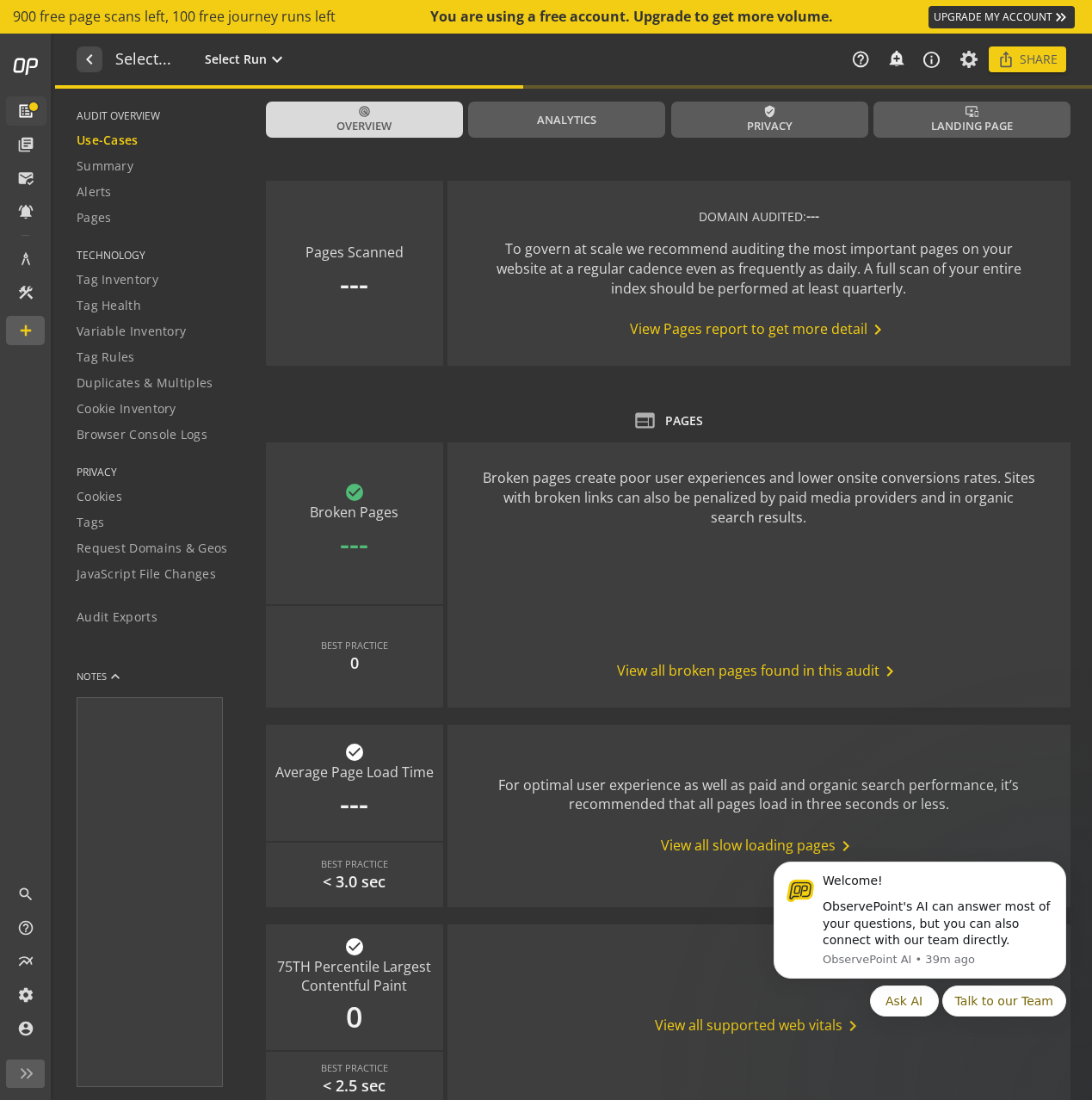
type textarea "Notes can include: -a description of what this audit is validating -changes in …"
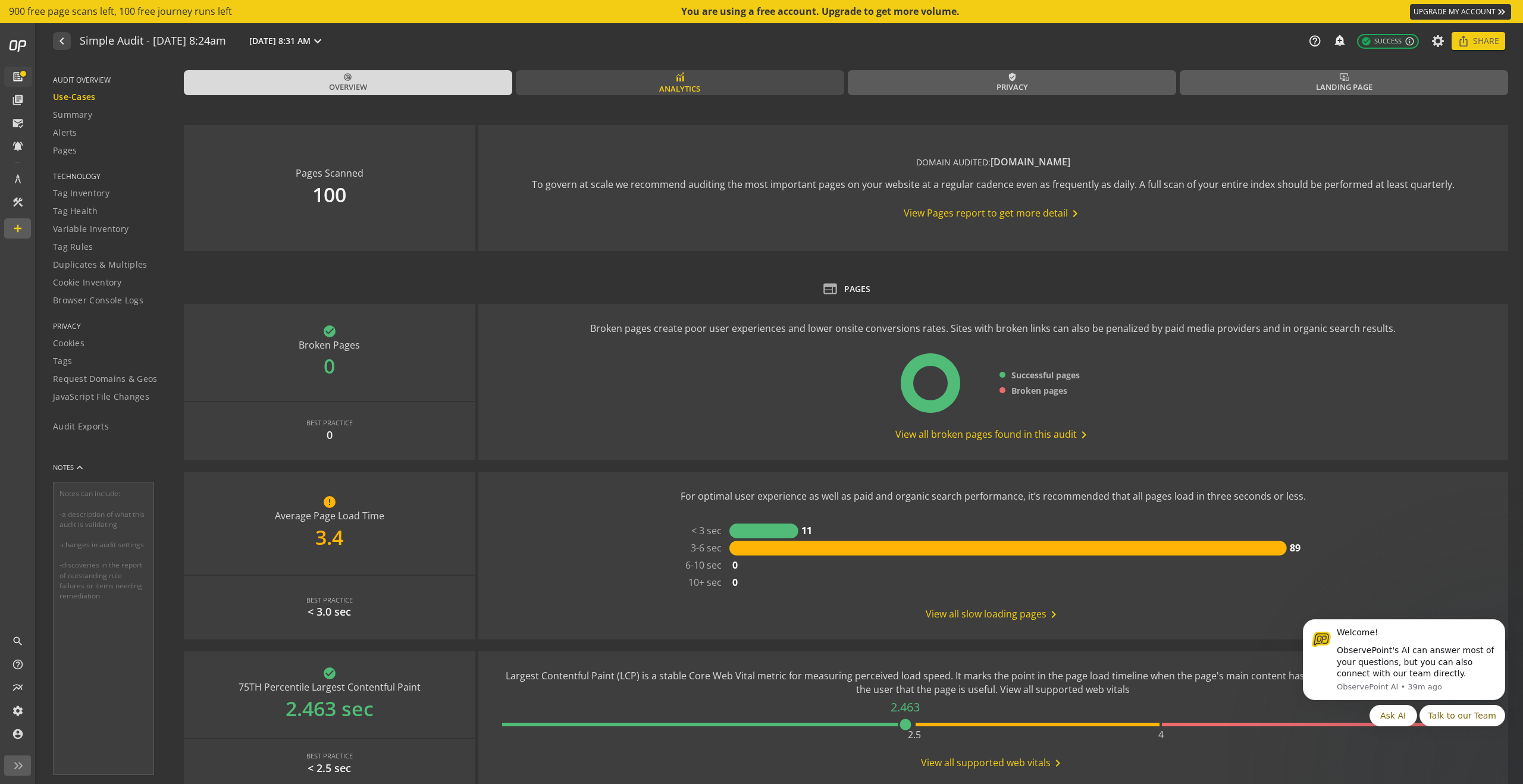
click at [659, 83] on span "Analytics" at bounding box center [680, 89] width 41 height 11
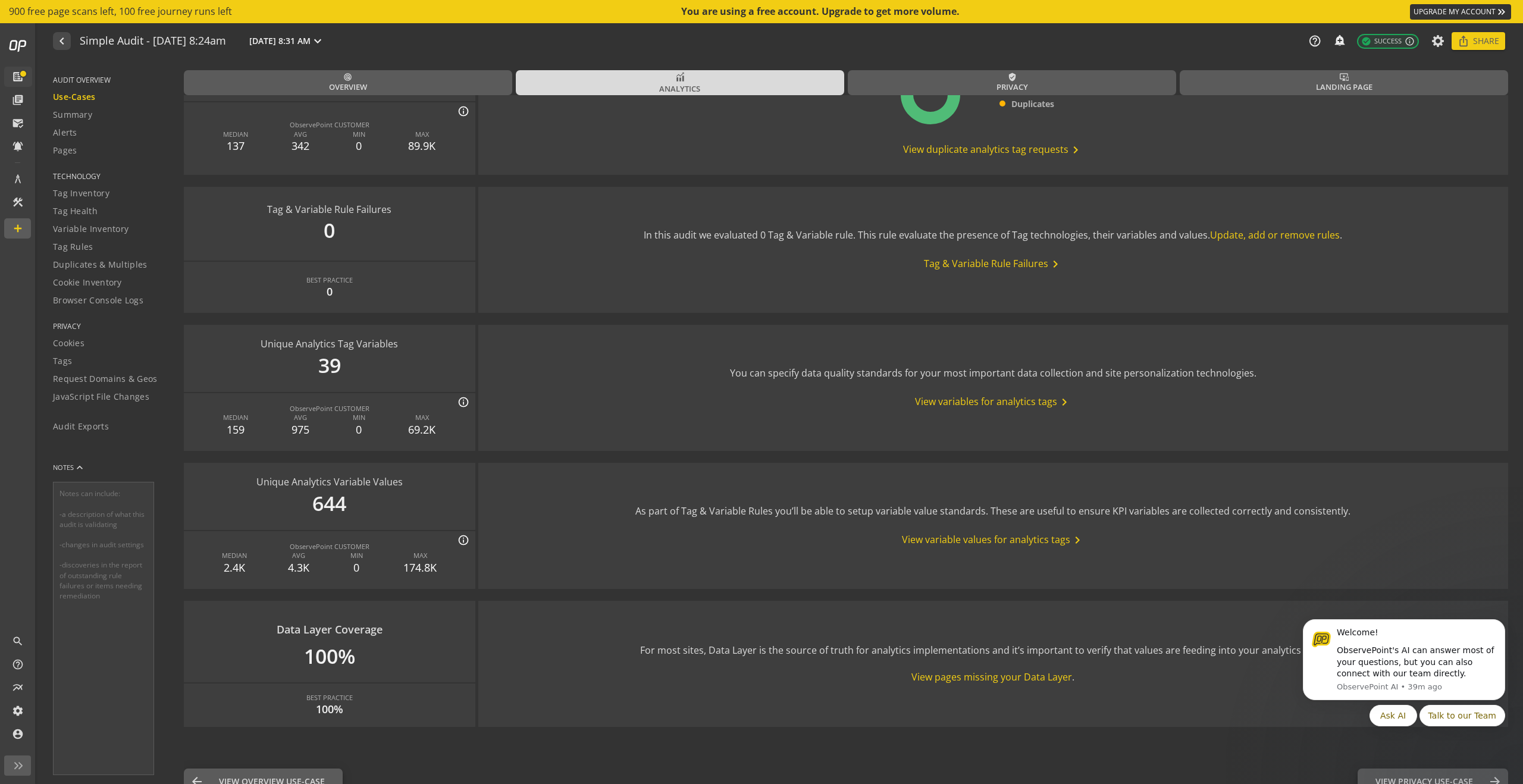
scroll to position [1101, 0]
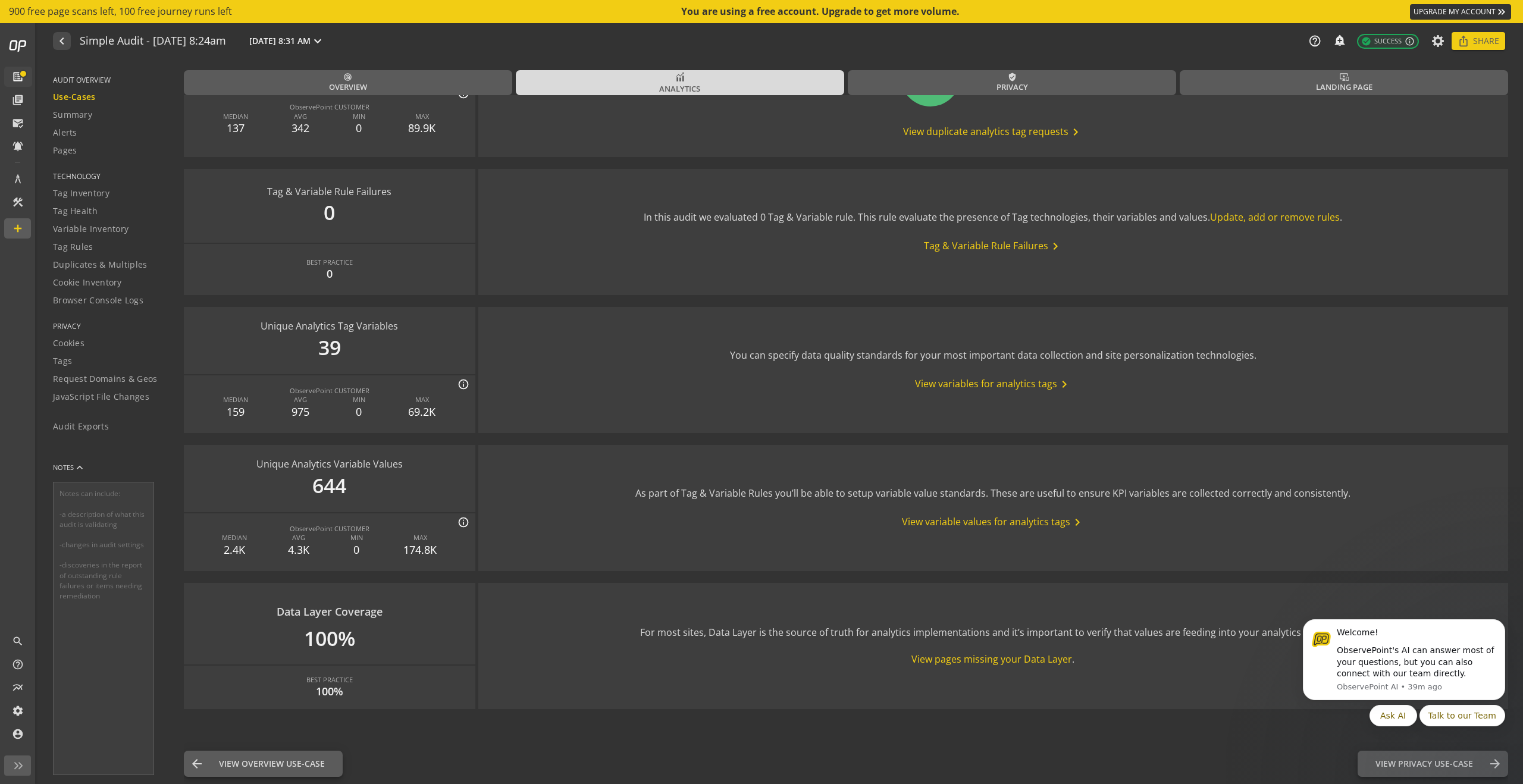
click at [757, 387] on span "View variables for analytics tags chevron_right" at bounding box center [993, 384] width 156 height 14
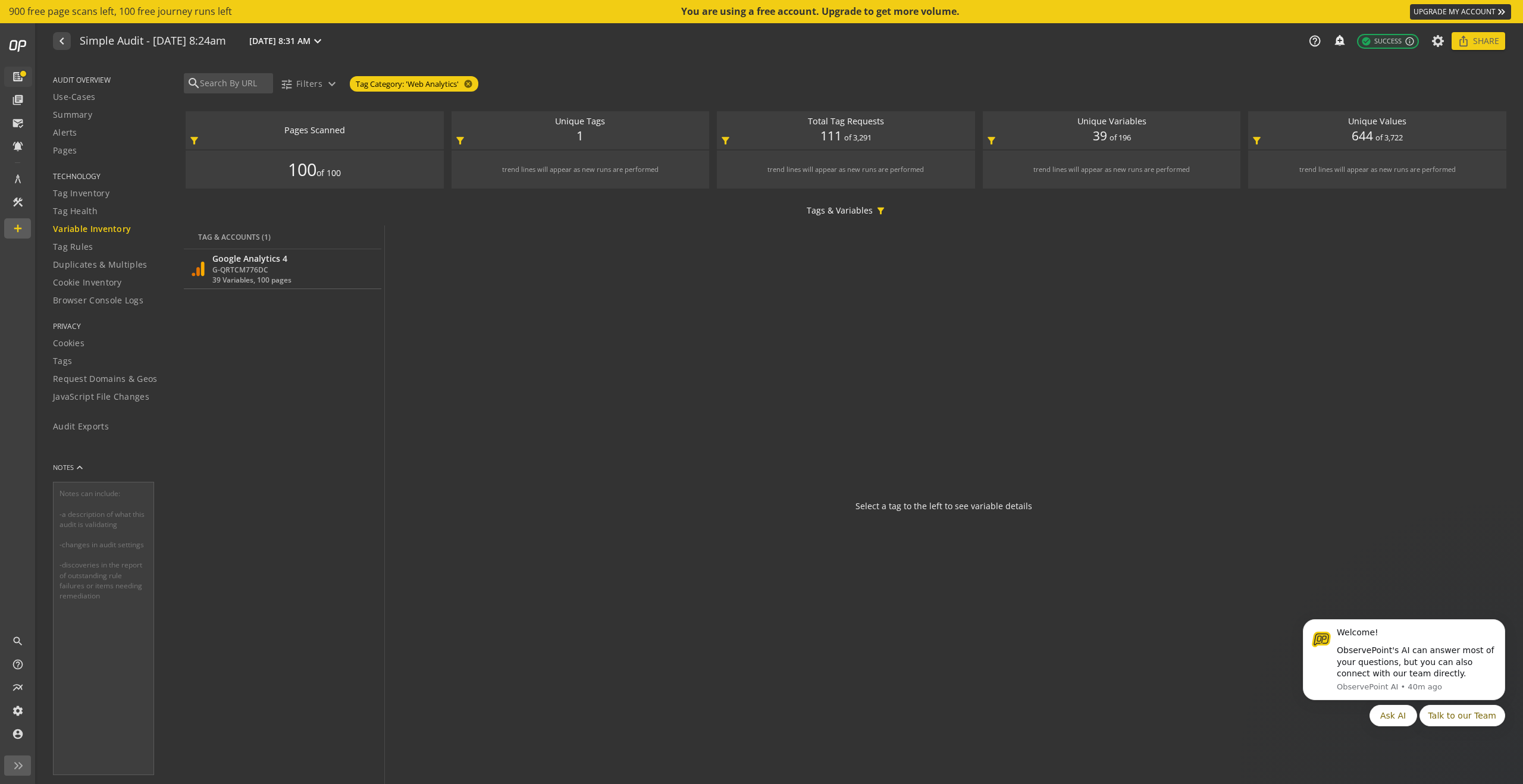
click at [333, 292] on tbody "Google Analytics 4 G-QRTCM776DC 39 Variables, 100 pages more_vert" at bounding box center [282, 527] width 197 height 556
click at [327, 279] on div "Google Analytics 4 G-QRTCM776DC 39 Variables, 100 pages more_vert" at bounding box center [282, 269] width 186 height 32
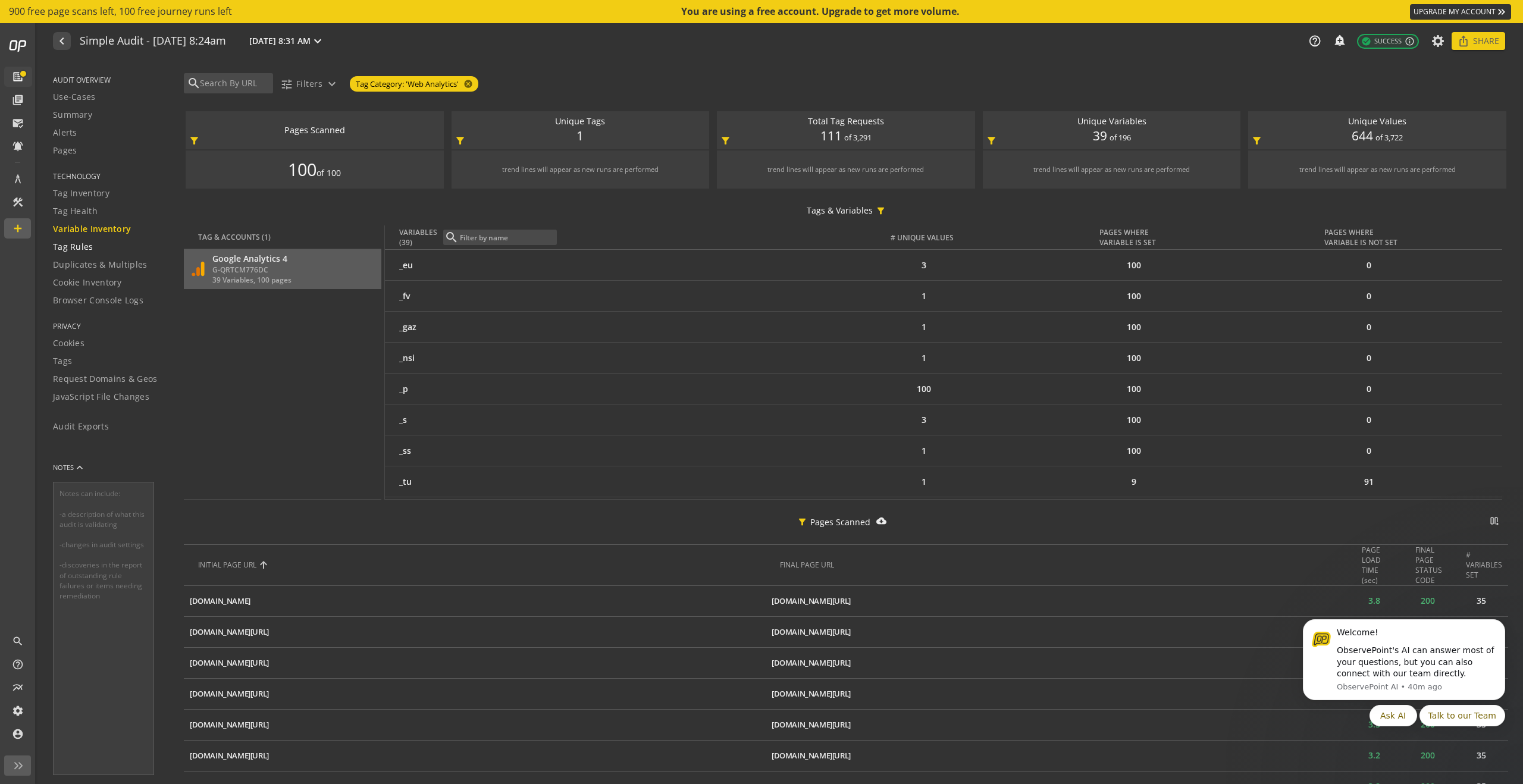
click at [60, 239] on link "Tag Rules" at bounding box center [111, 246] width 116 height 18
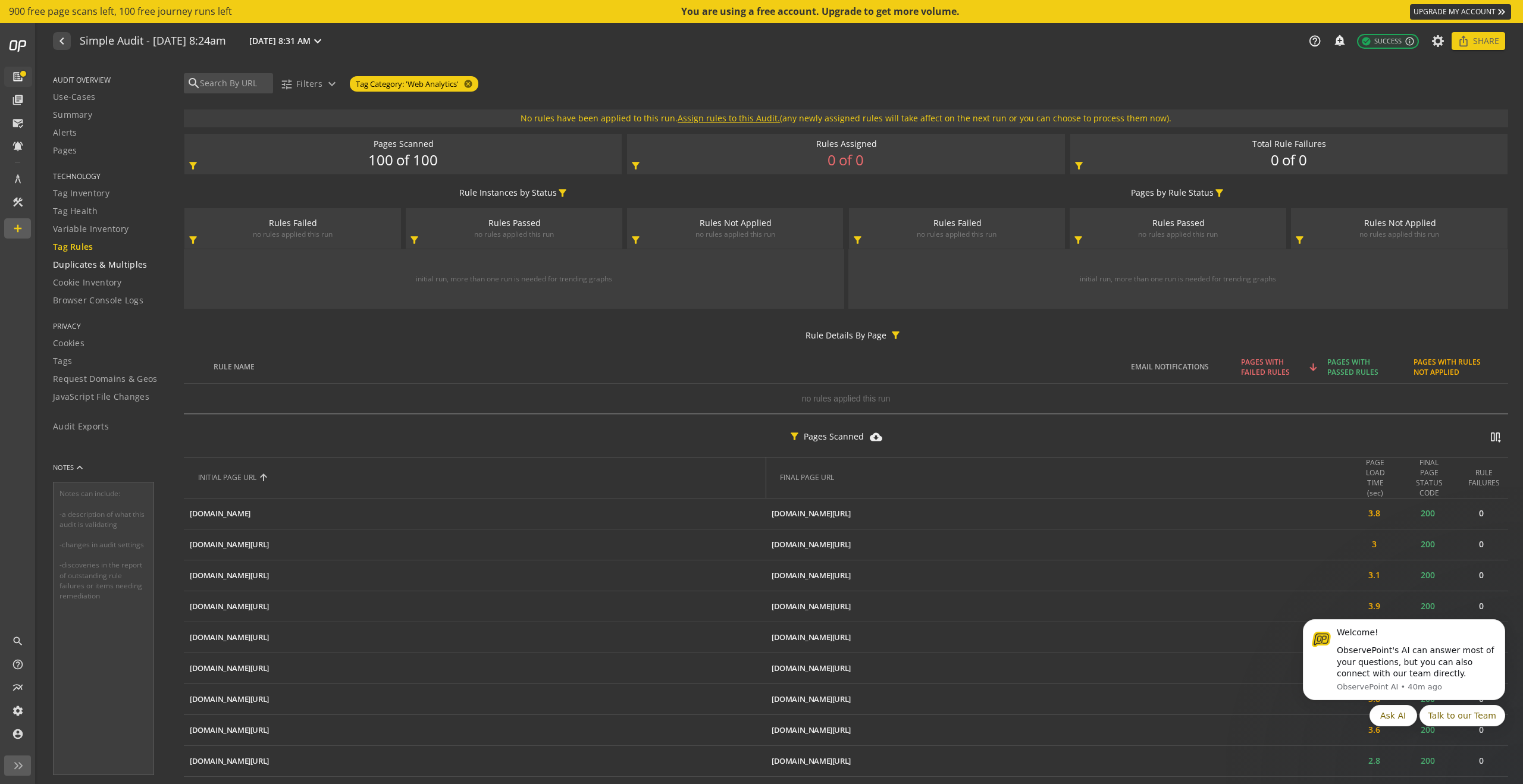
click at [113, 266] on span "Duplicates & Multiples" at bounding box center [100, 264] width 94 height 12
